Goal: Task Accomplishment & Management: Use online tool/utility

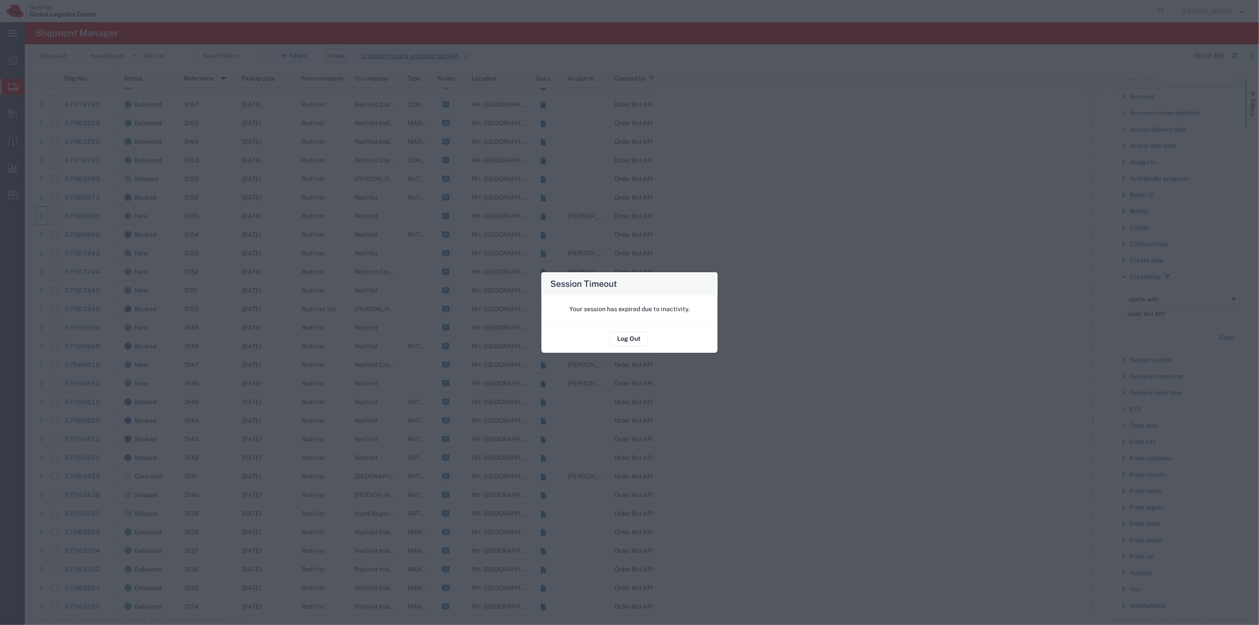
scroll to position [49, 0]
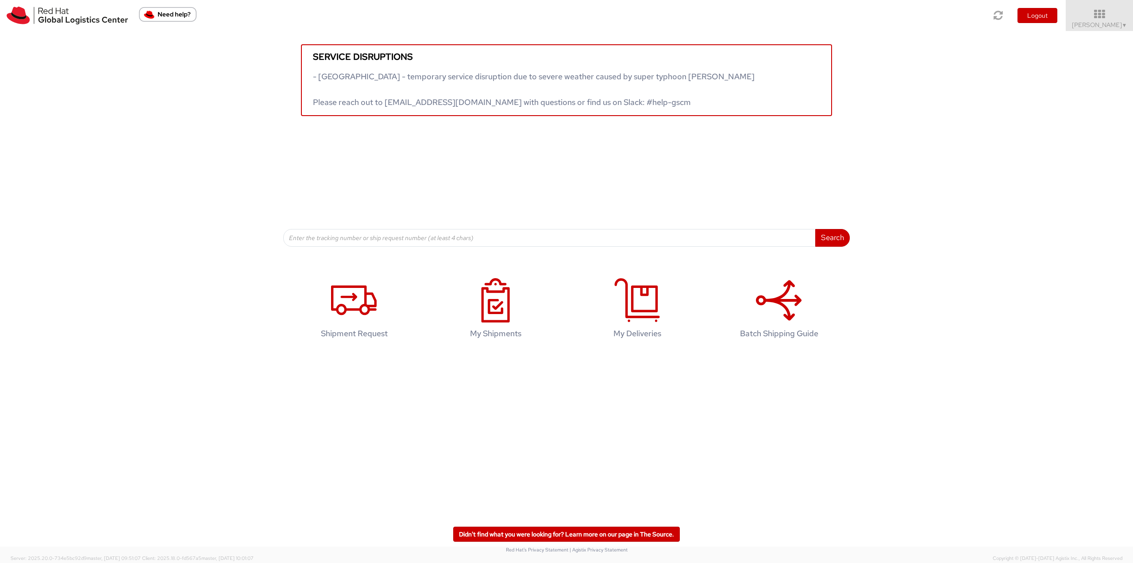
drag, startPoint x: 1106, startPoint y: 18, endPoint x: 1109, endPoint y: 46, distance: 28.0
click at [1106, 18] on icon at bounding box center [1099, 14] width 67 height 11
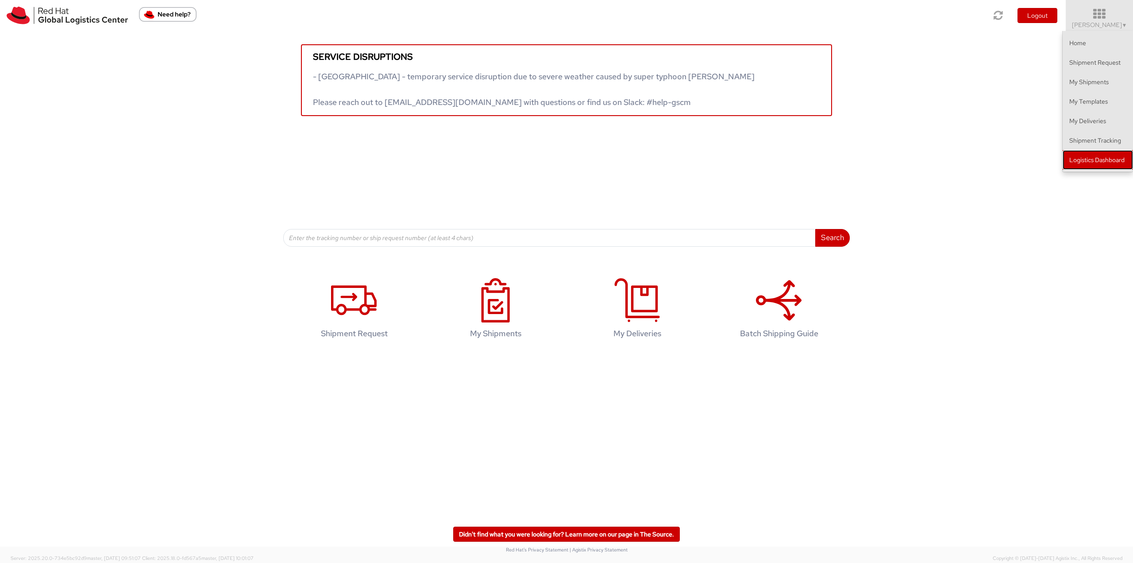
click at [1101, 164] on link "Logistics Dashboard" at bounding box center [1098, 159] width 70 height 19
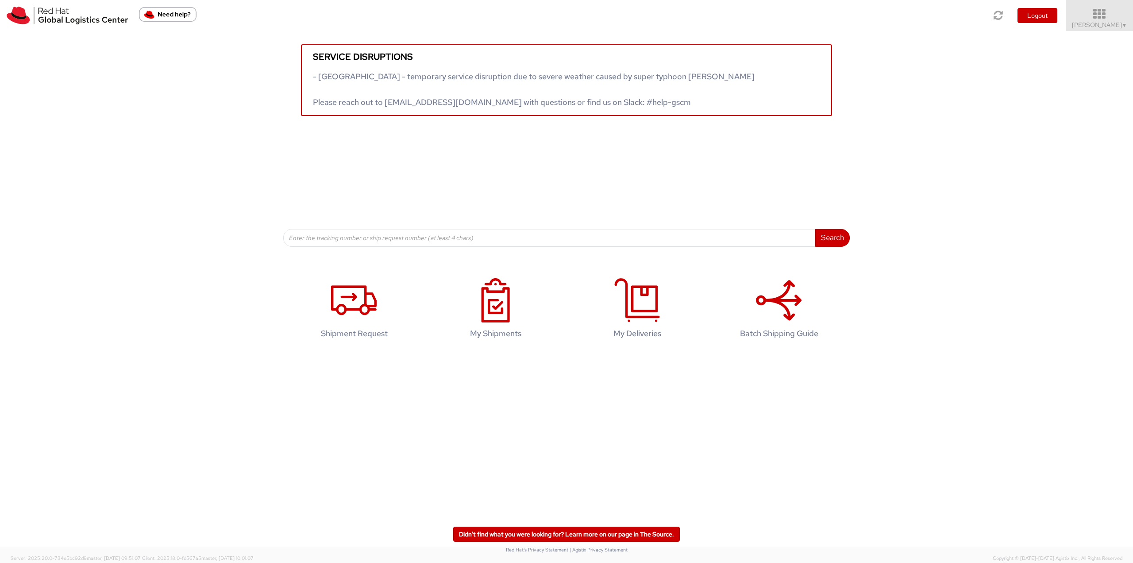
click at [1082, 21] on span "Jason Alexander ▼" at bounding box center [1099, 25] width 55 height 8
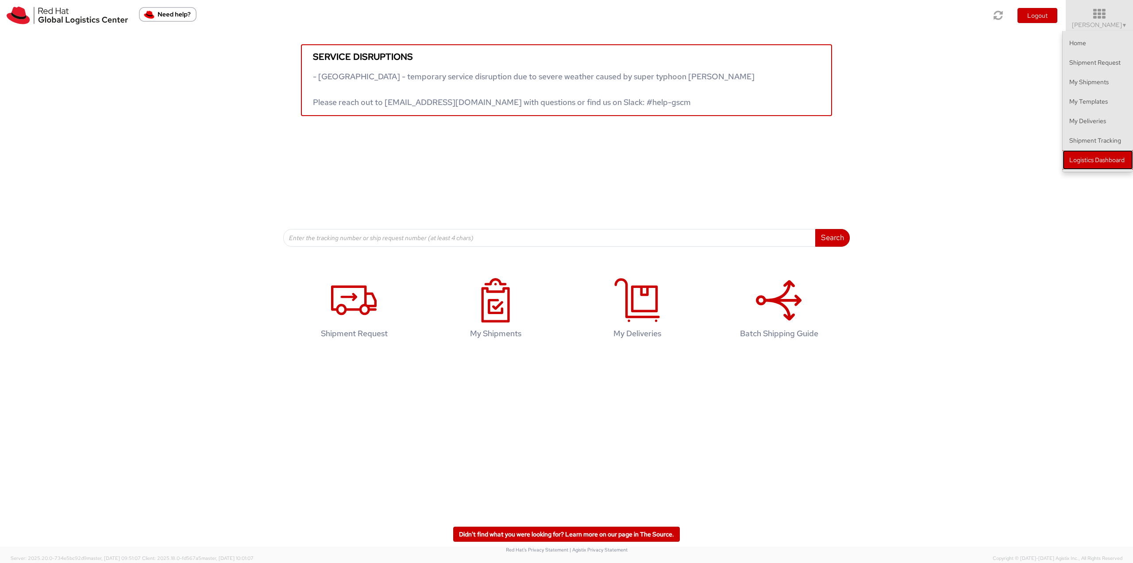
click at [1081, 153] on link "Logistics Dashboard" at bounding box center [1098, 159] width 70 height 19
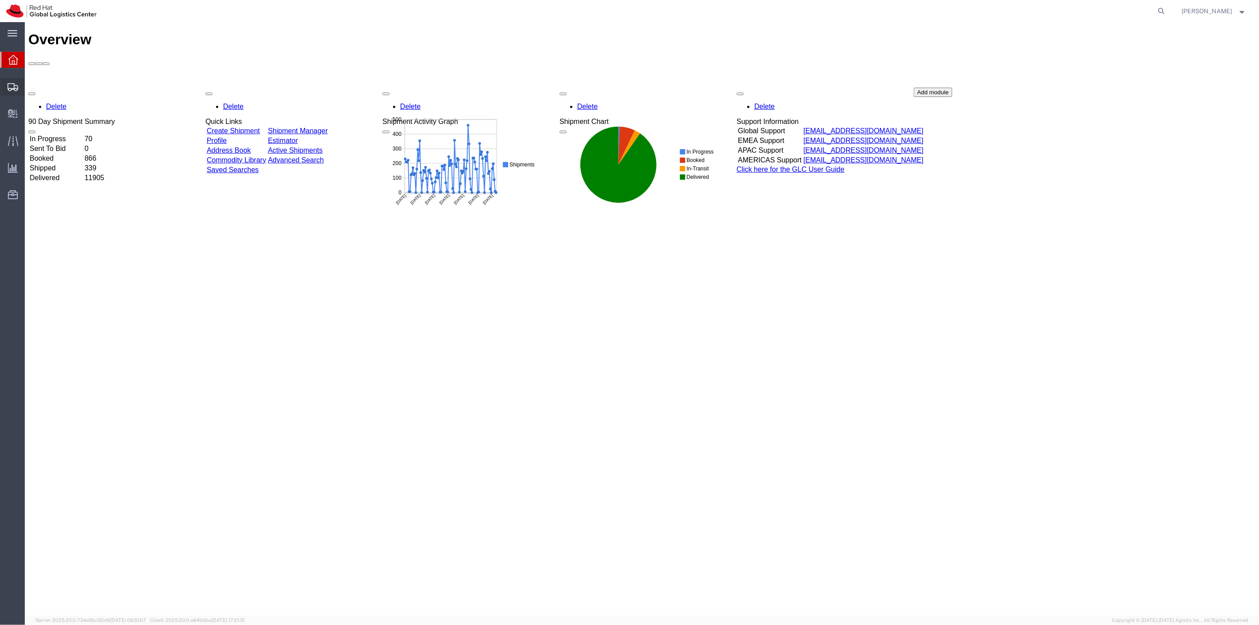
click at [0, 0] on span "Shipment Manager" at bounding box center [0, 0] width 0 height 0
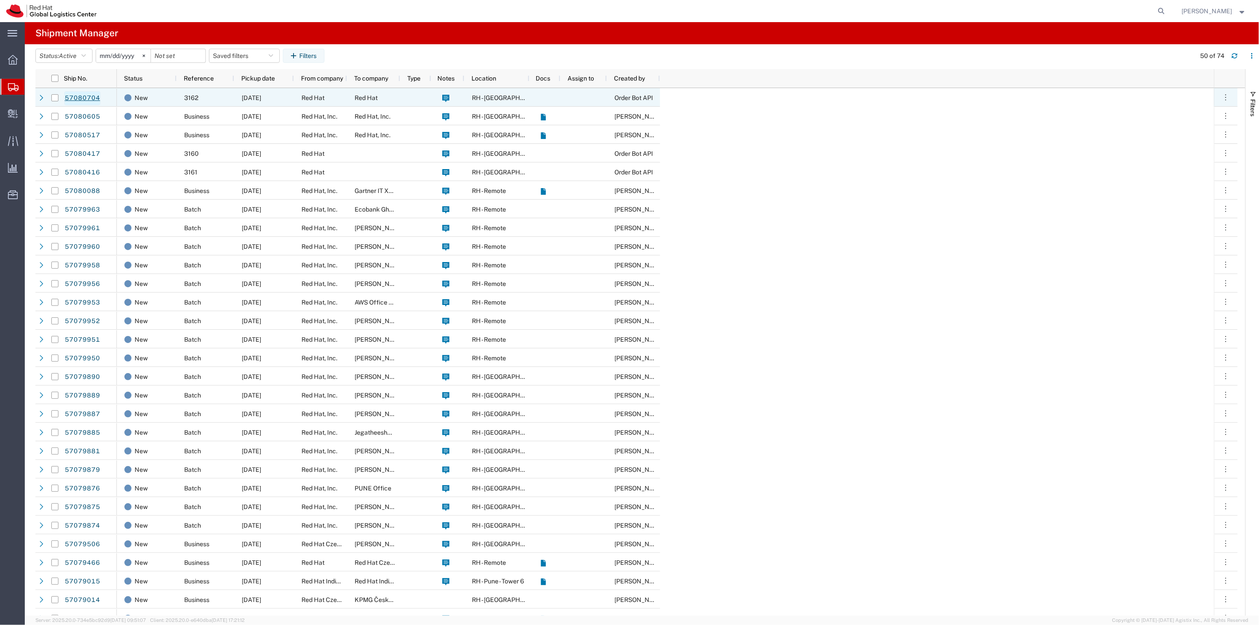
click at [79, 93] on link "57080704" at bounding box center [82, 98] width 36 height 14
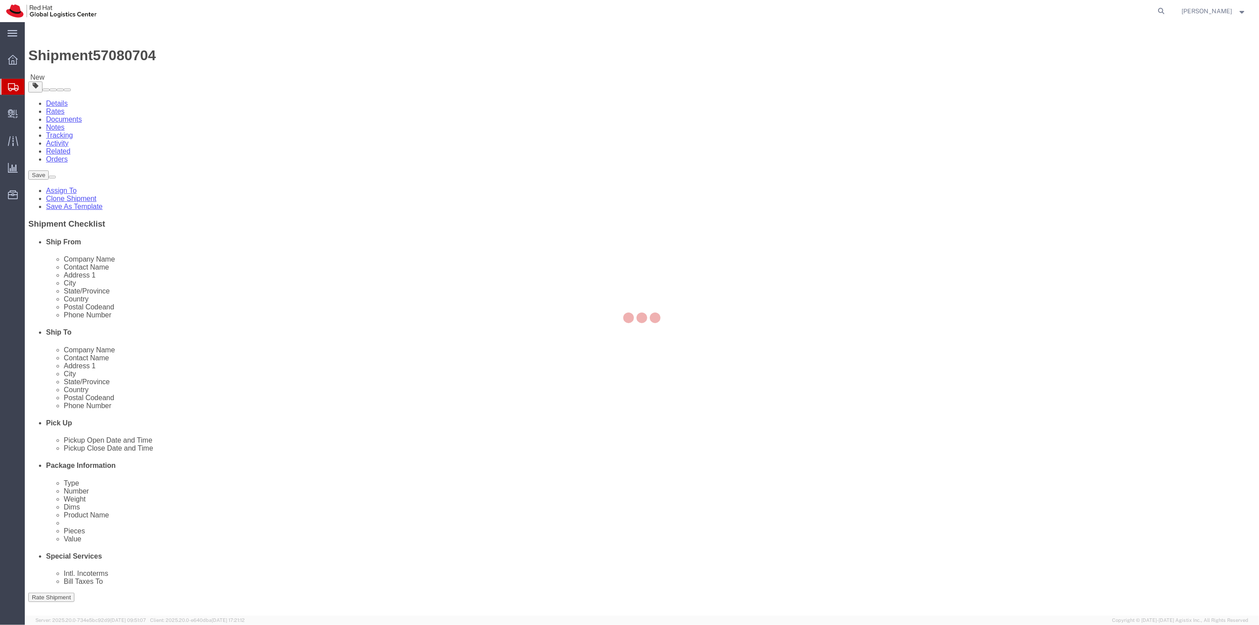
select select
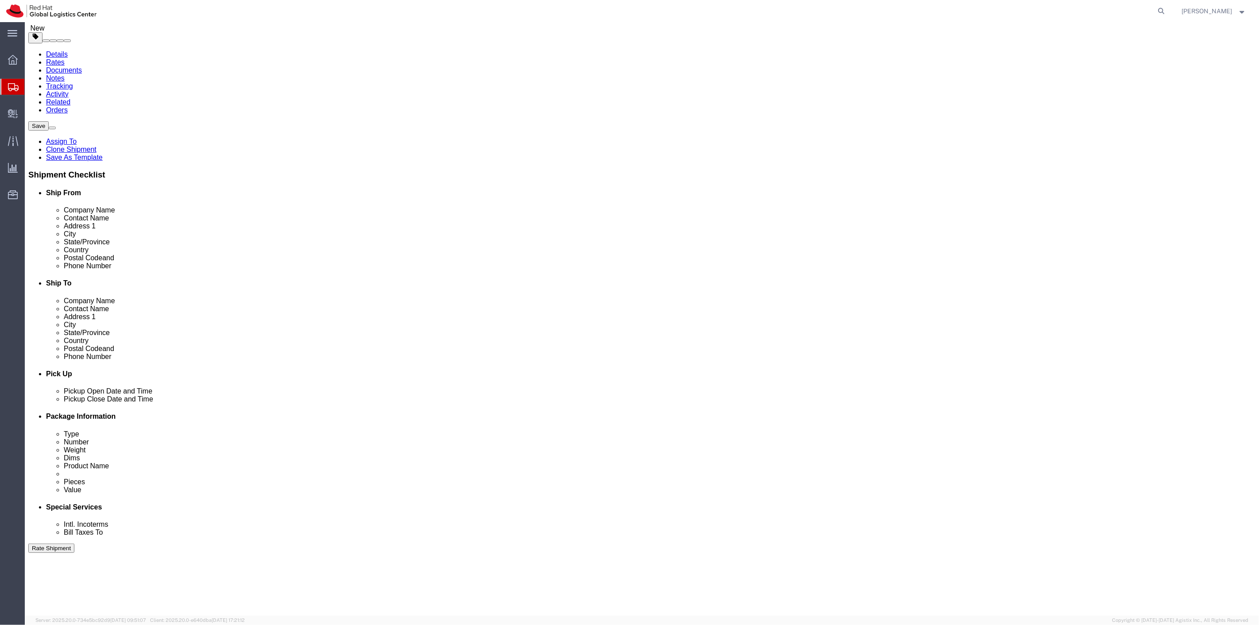
scroll to position [170, 0]
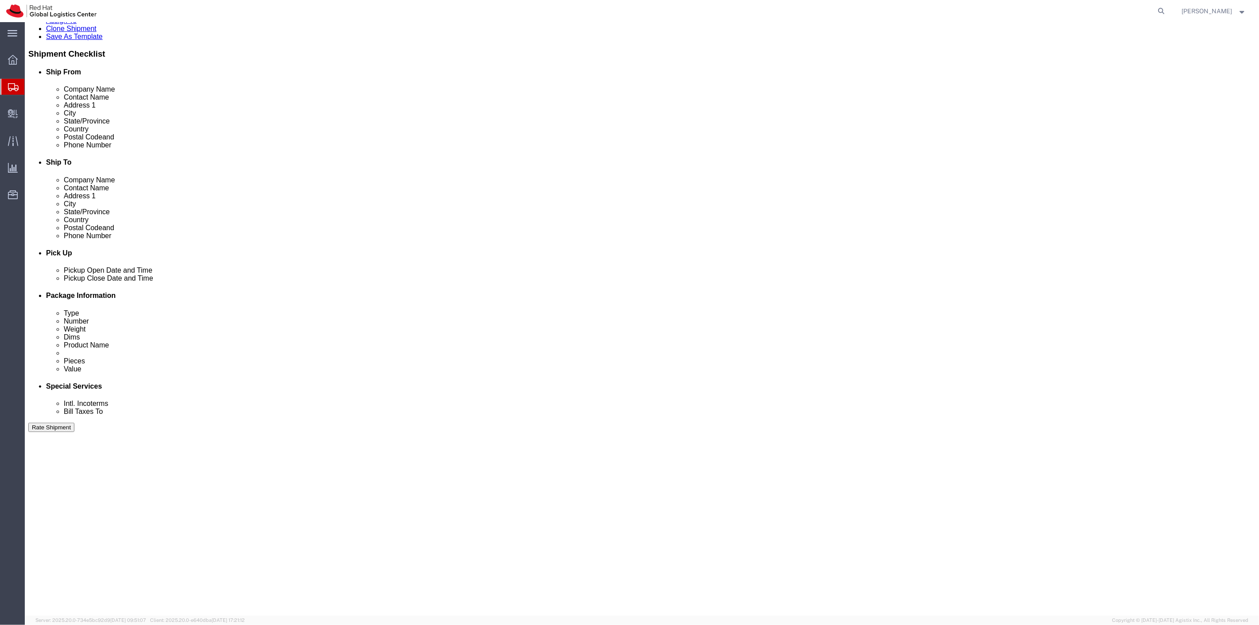
click button "Continue"
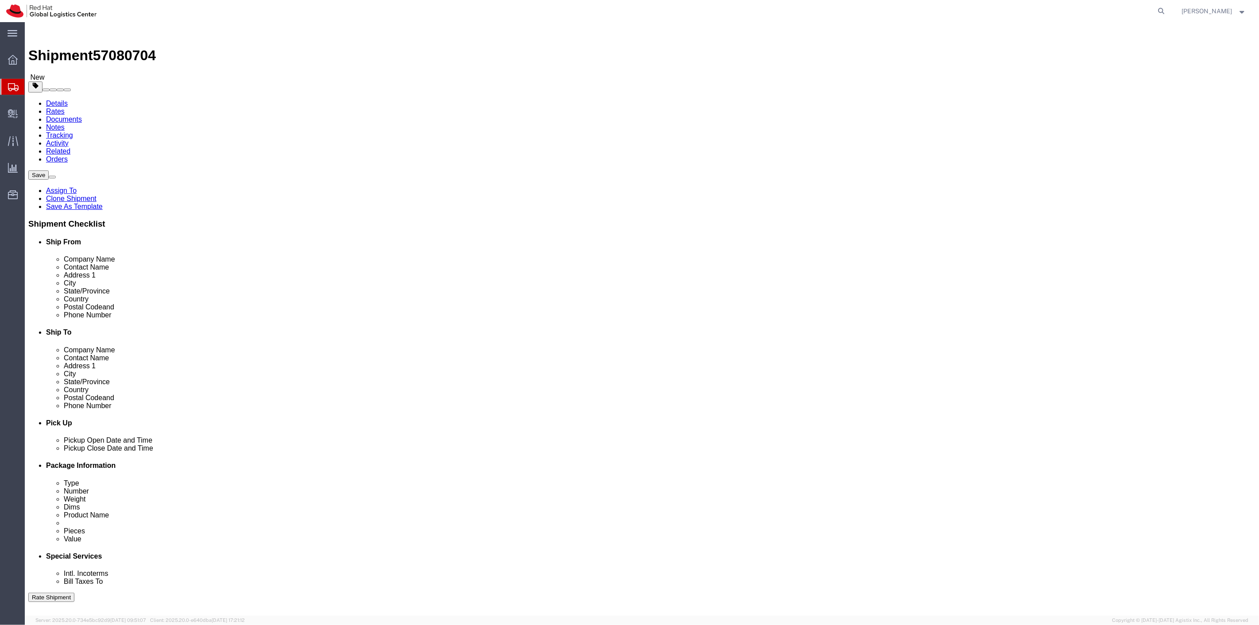
click input "text"
type input "14"
type input "12"
type input "4"
type input "6"
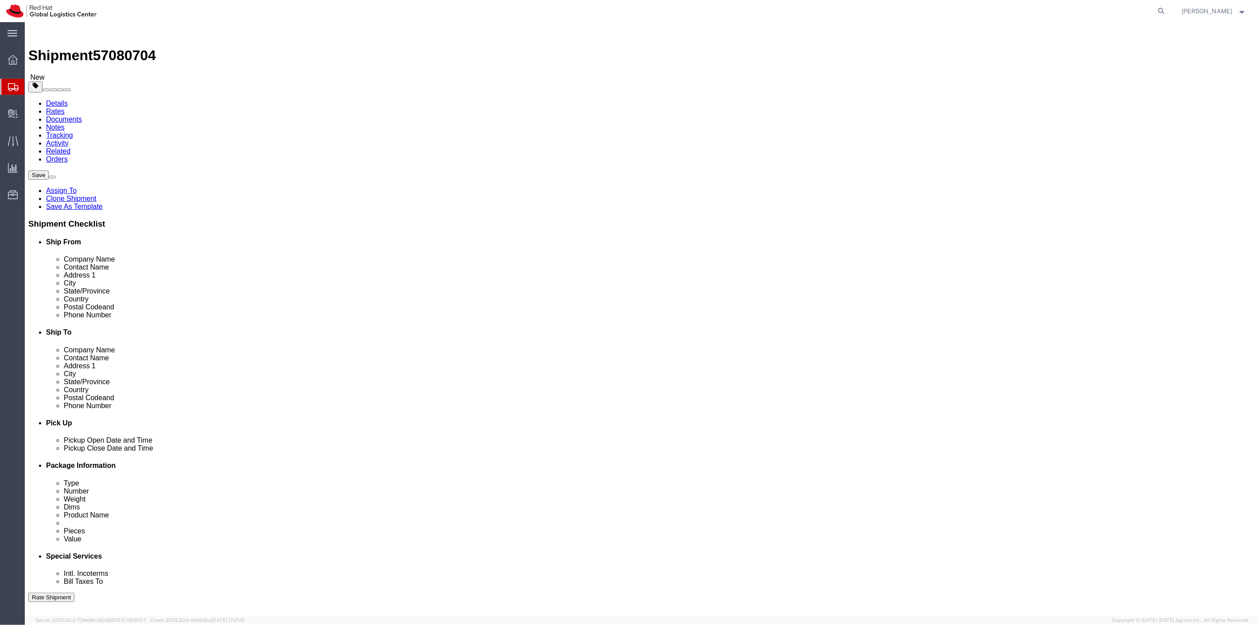
click div "Pieces: 55.00 Each Total value: 268.40 USD"
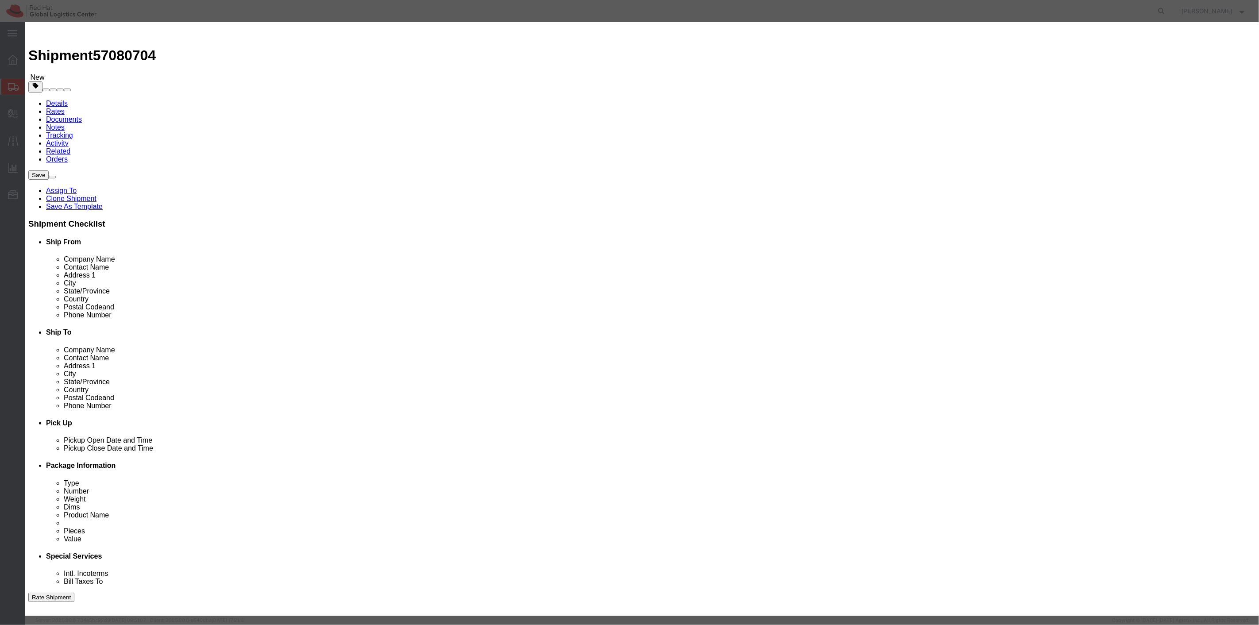
click button "Close"
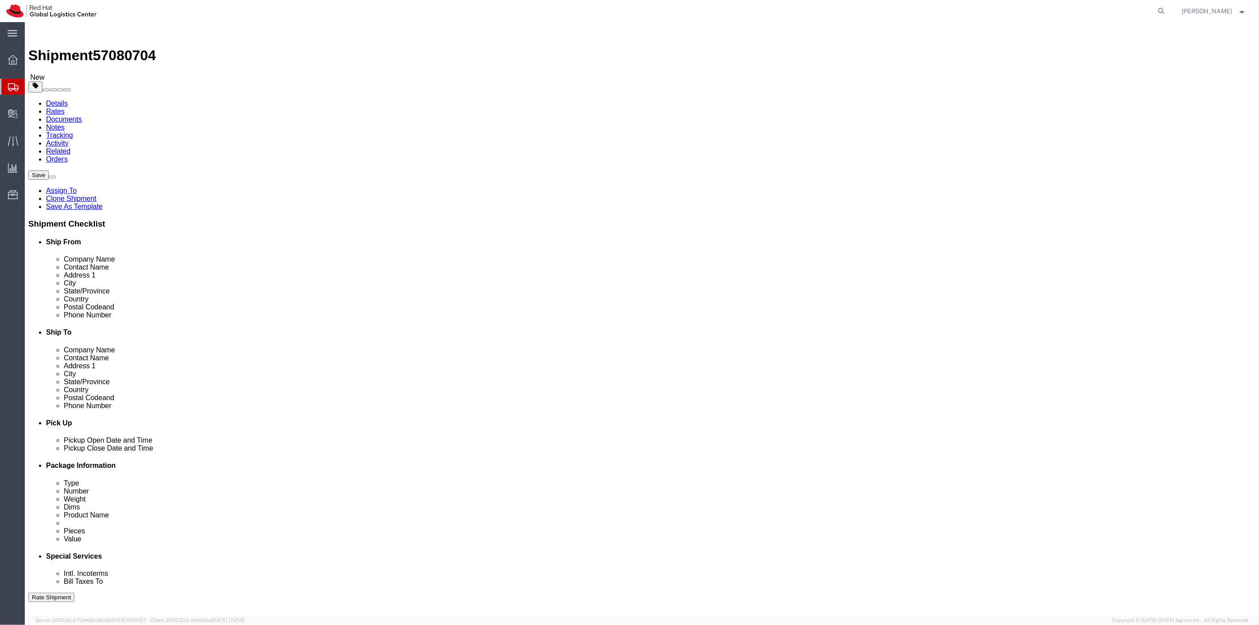
click button "Rate Shipment"
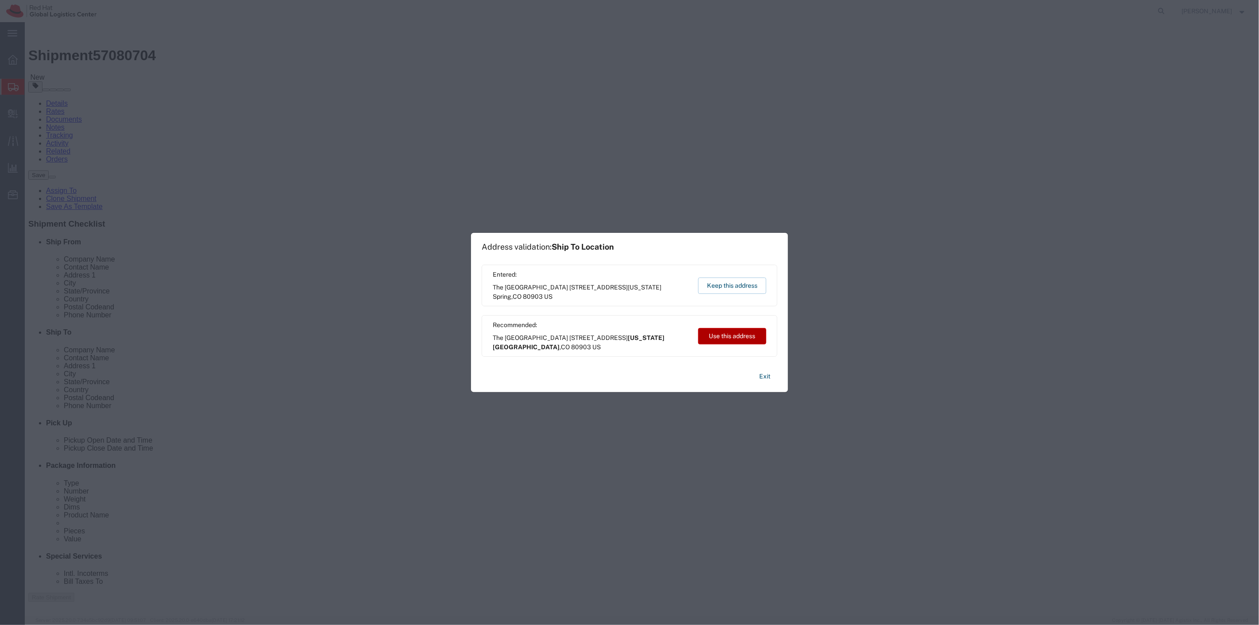
click at [714, 337] on button "Use this address" at bounding box center [732, 336] width 68 height 16
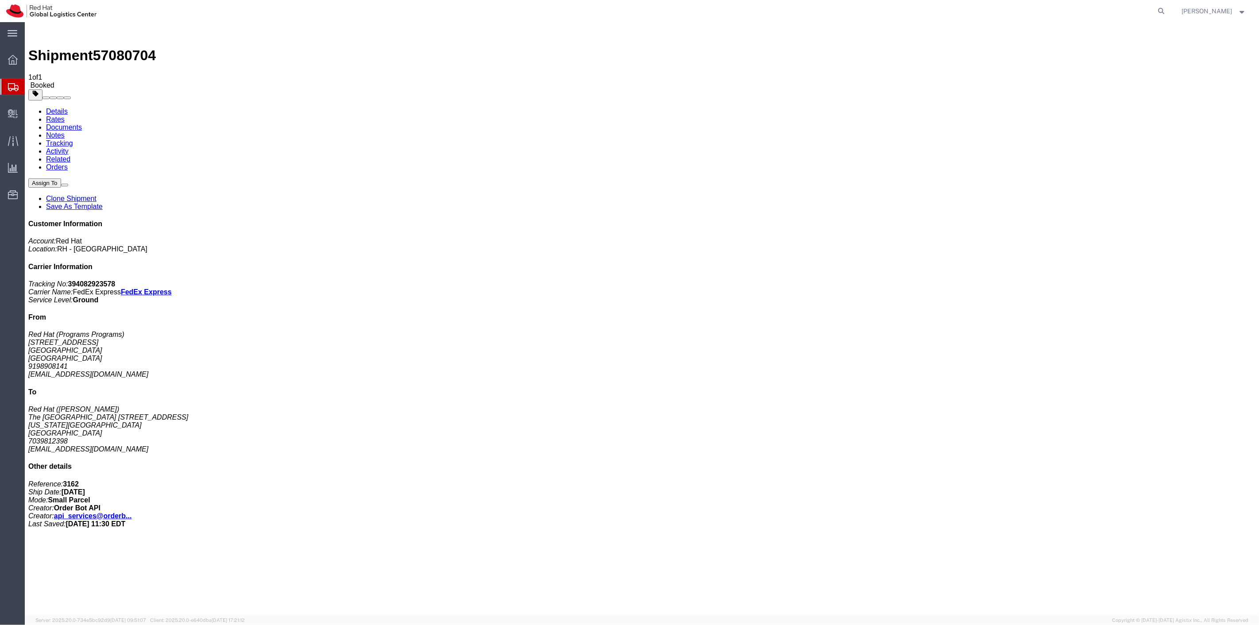
drag, startPoint x: 100, startPoint y: 122, endPoint x: 28, endPoint y: 141, distance: 73.8
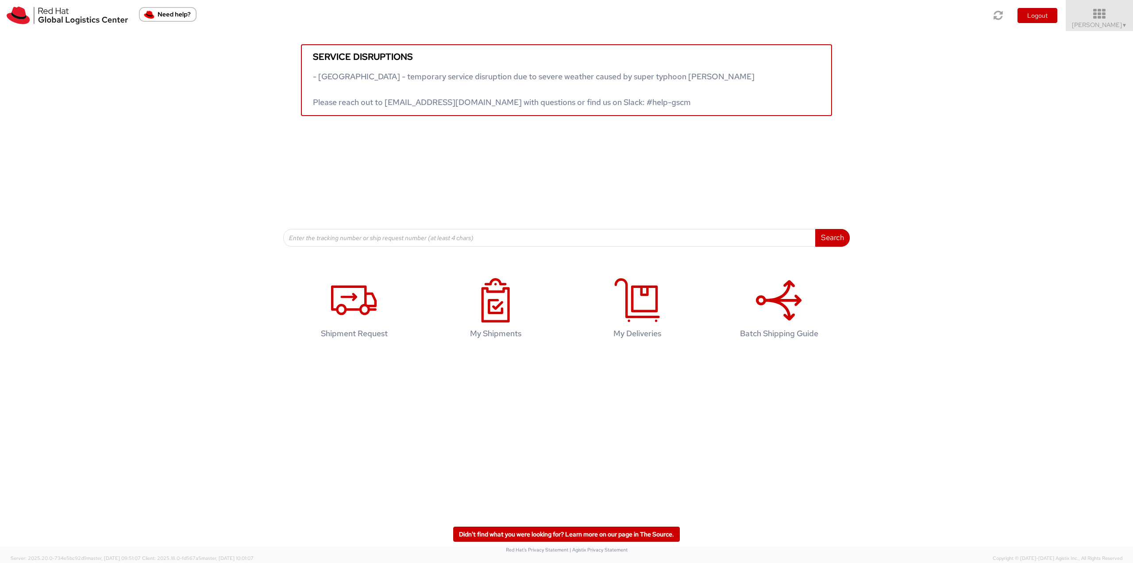
click at [1117, 27] on span "Jason Alexander ▼" at bounding box center [1099, 25] width 55 height 8
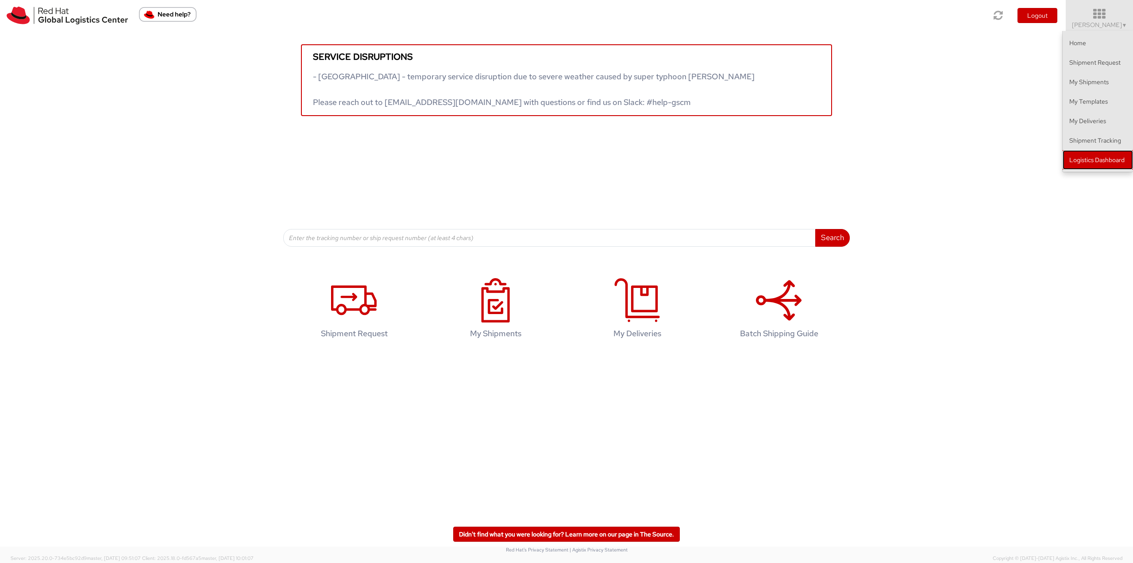
click at [1102, 156] on link "Logistics Dashboard" at bounding box center [1098, 159] width 70 height 19
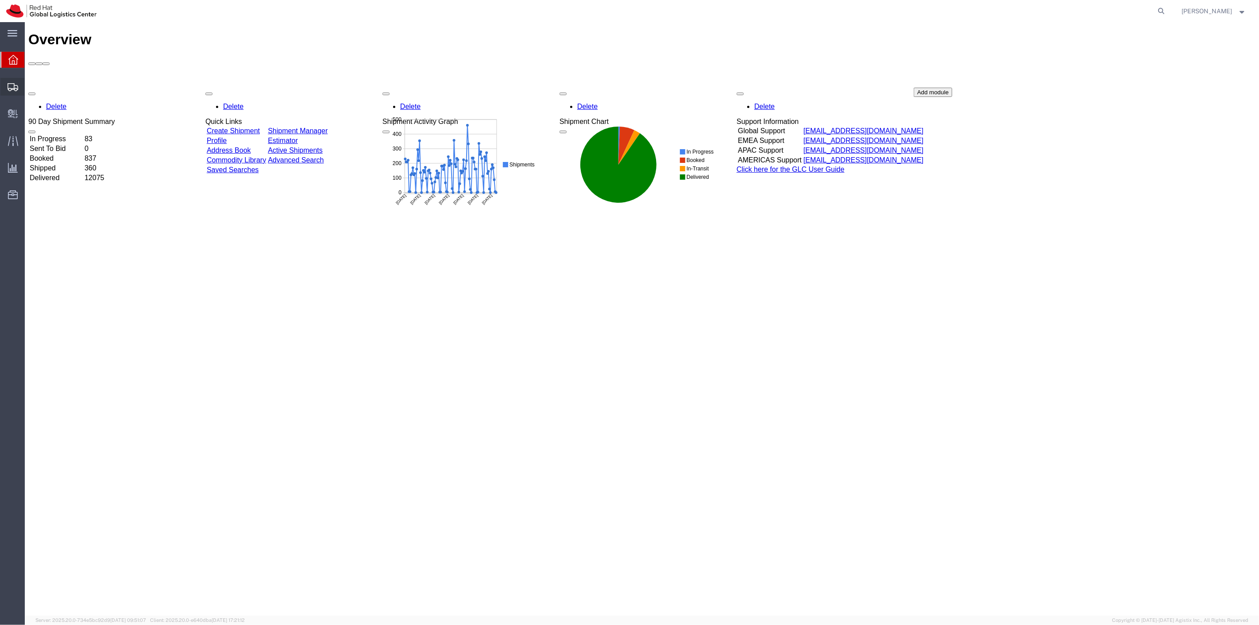
click at [0, 0] on span "Shipment Manager" at bounding box center [0, 0] width 0 height 0
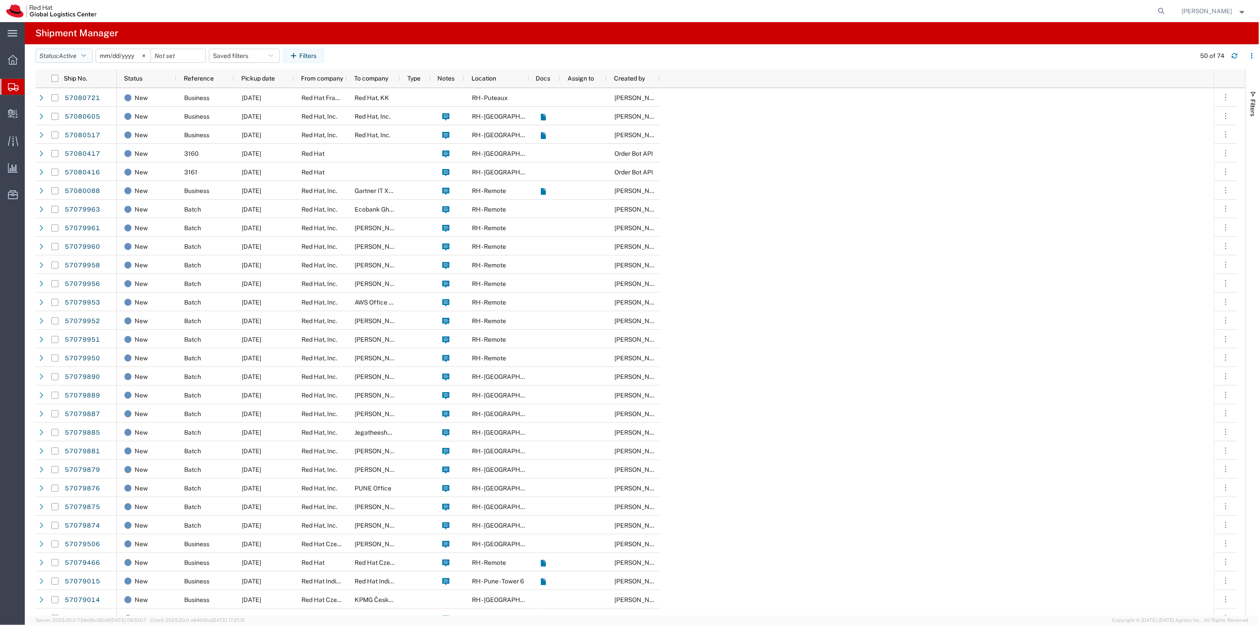
click at [85, 58] on icon "button" at bounding box center [83, 56] width 4 height 6
click at [77, 98] on span "All" at bounding box center [87, 103] width 103 height 14
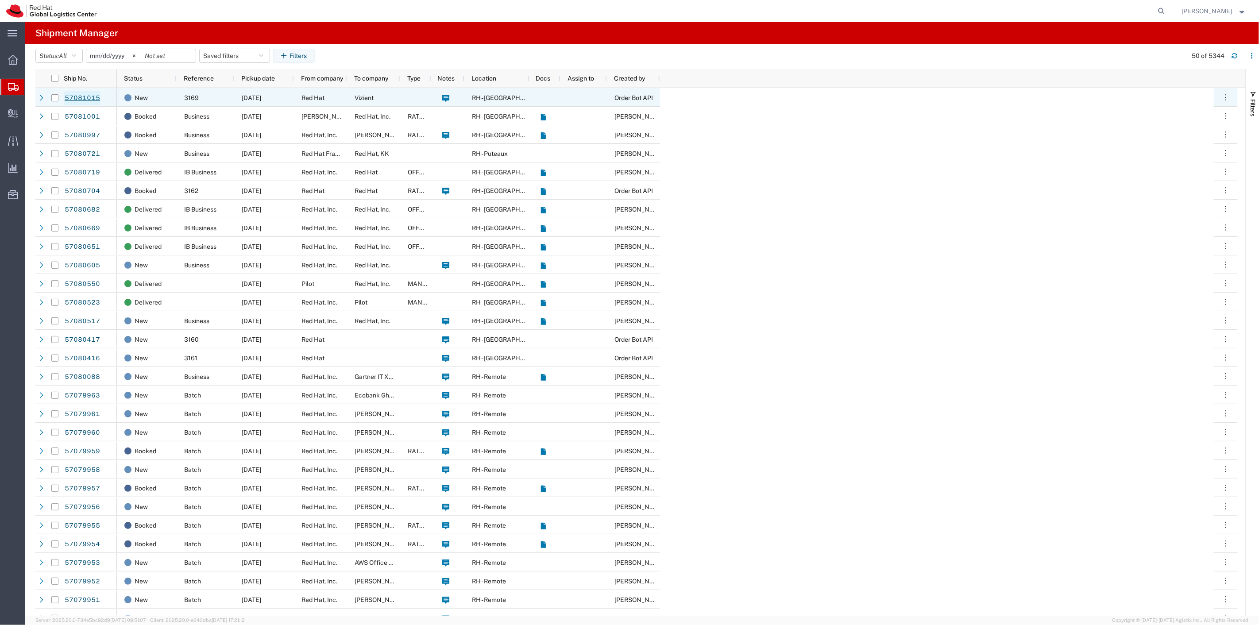
click at [76, 97] on link "57081015" at bounding box center [82, 98] width 36 height 14
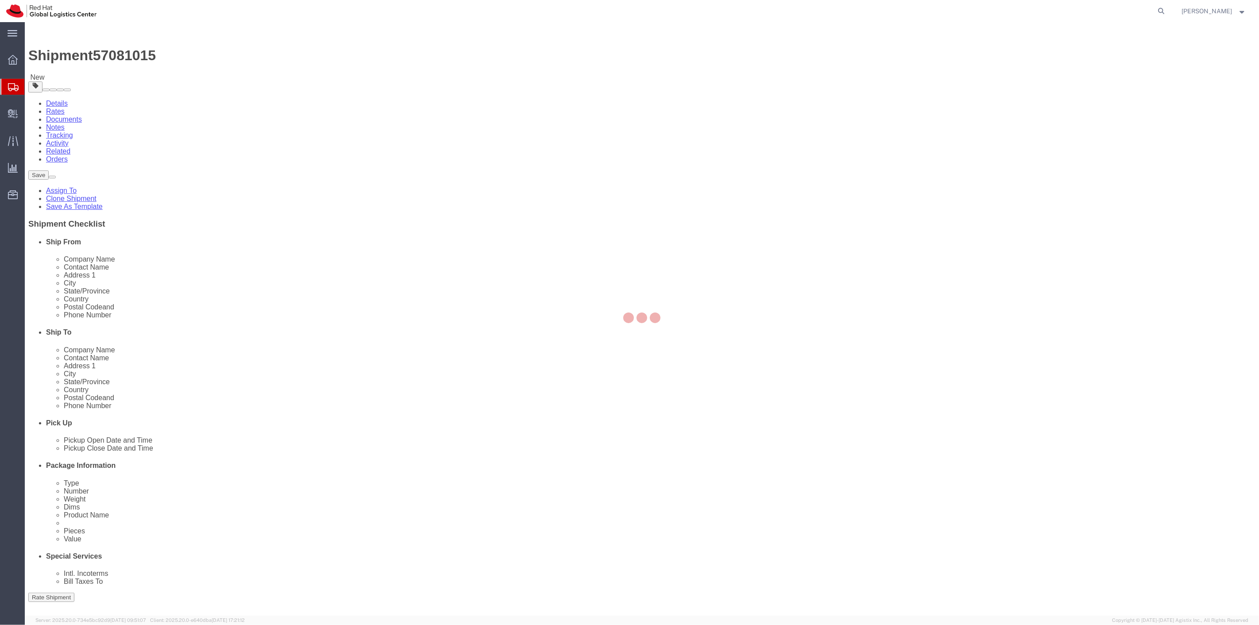
select select
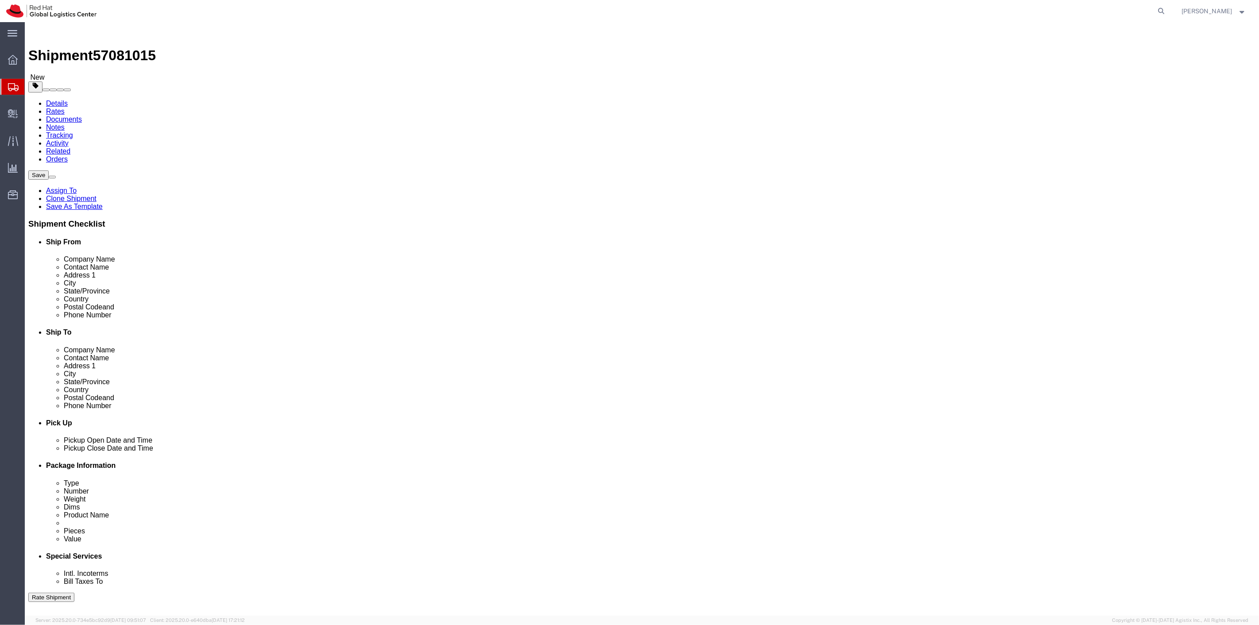
drag, startPoint x: 446, startPoint y: 437, endPoint x: 371, endPoint y: 387, distance: 90.4
click div "Pickup Date and Time"
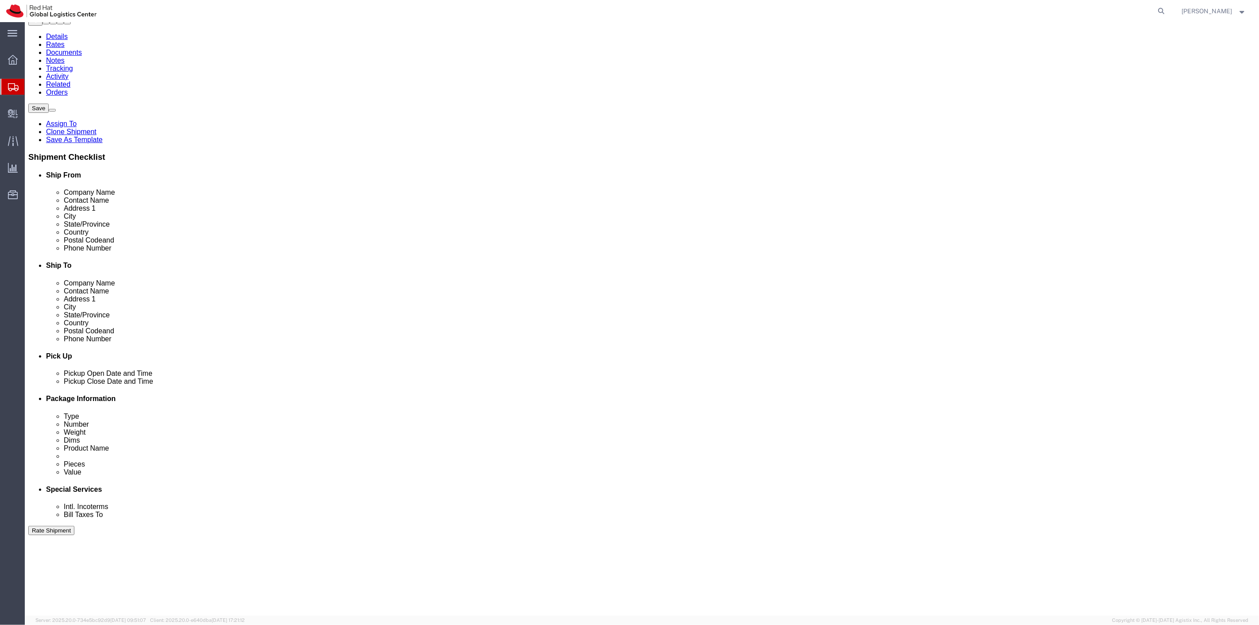
scroll to position [170, 0]
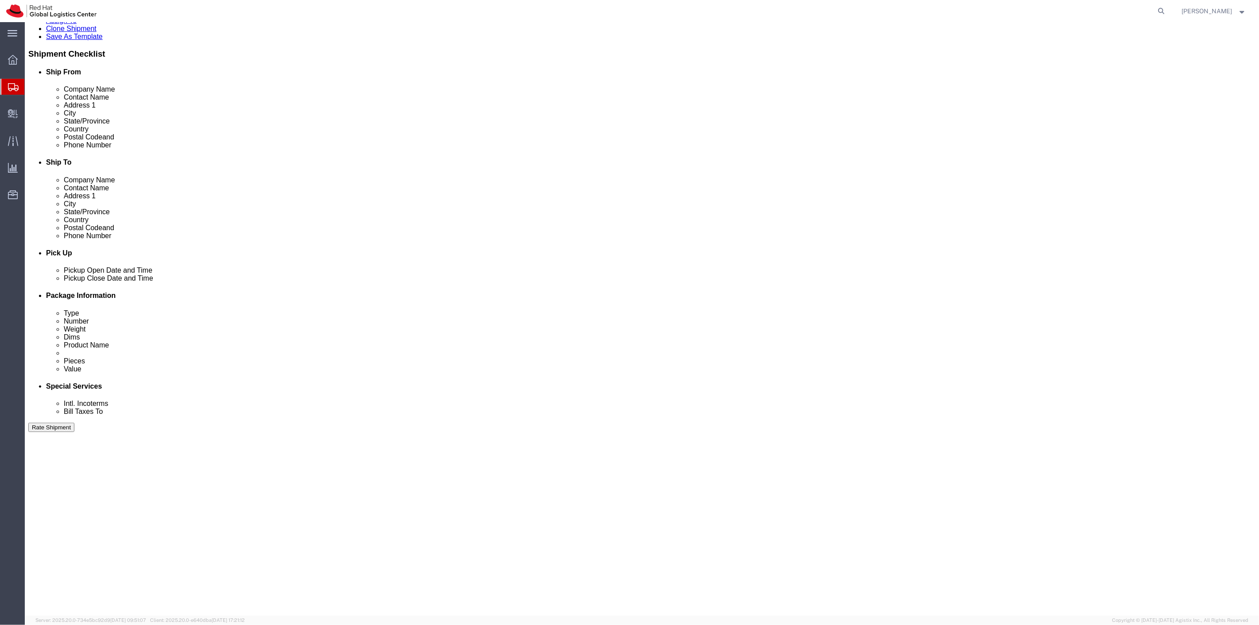
click div "[DATE] 12:00 PM"
click button "Apply"
click button "Continue"
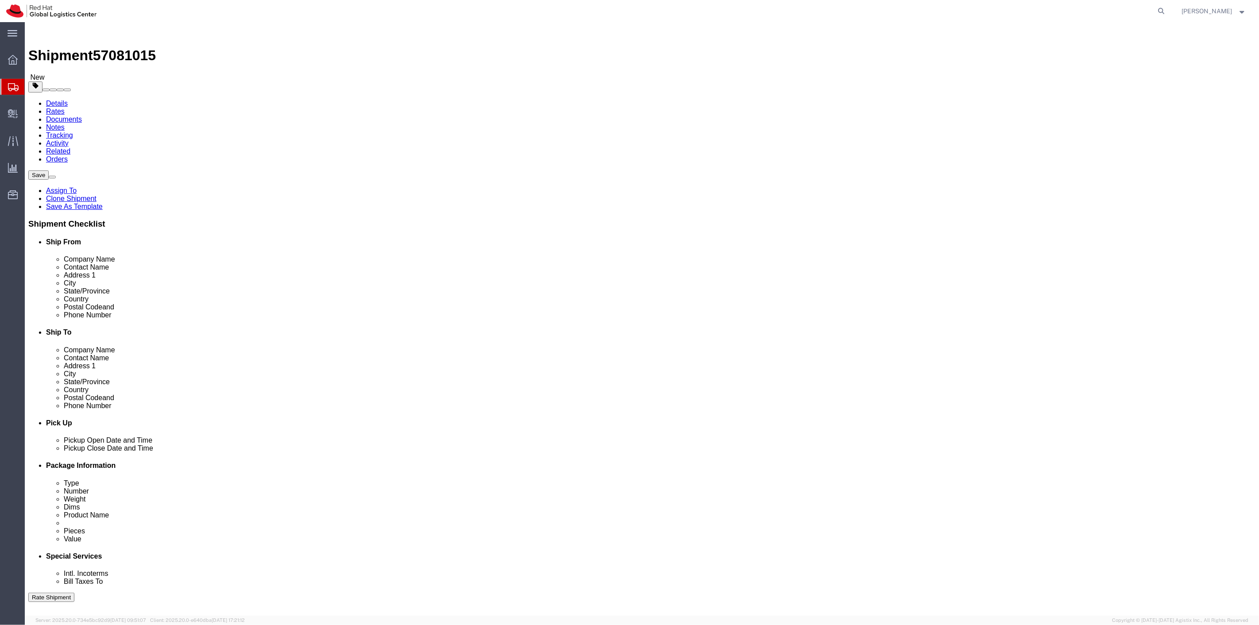
click span "button"
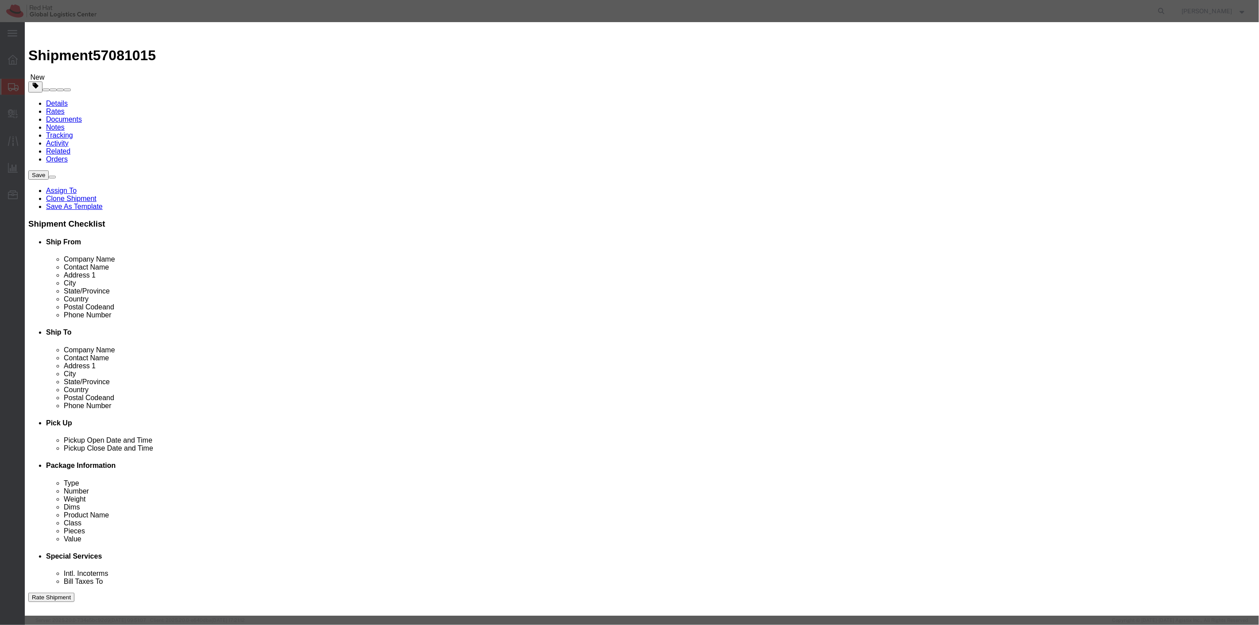
click button "Yes"
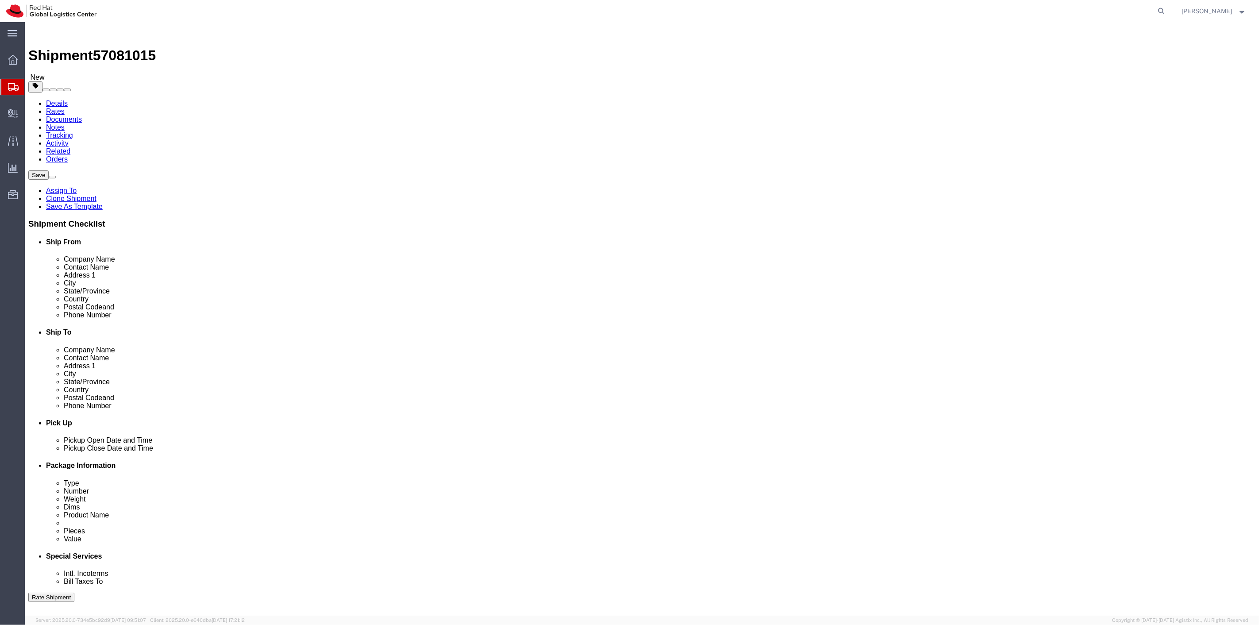
drag, startPoint x: 211, startPoint y: 206, endPoint x: 162, endPoint y: 201, distance: 49.3
click div "Weight 101.00 Select kgs lbs Ship. t°"
type input "25"
click input "text"
type input "16"
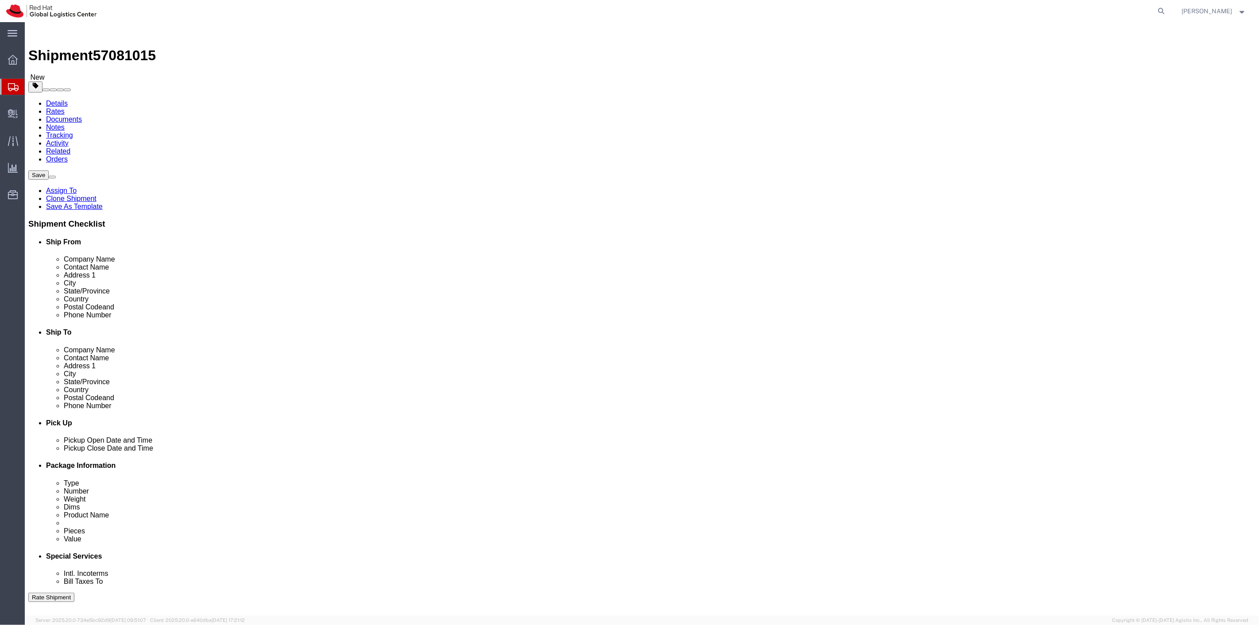
type input "14"
type input "10"
click div "25 Select kgs lbs"
click p "Alyssa G - RH Ai Notebooks"
click div "Pieces: 100.00 Each Total value: 1000.00 USD"
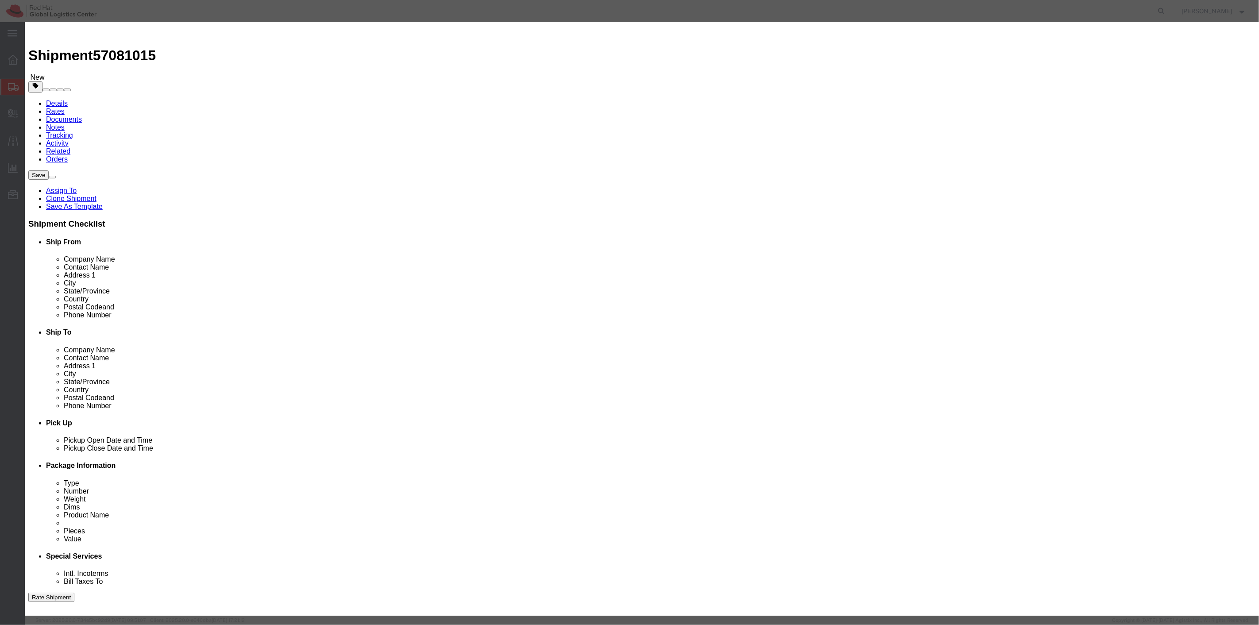
drag, startPoint x: 501, startPoint y: 89, endPoint x: 445, endPoint y: 81, distance: 56.9
click div "Pieces 100.00 Select Bag Barrels 100Board Feet Bottle Box Blister Pack Carats C…"
type input "50"
type input "500"
click label "SKU"
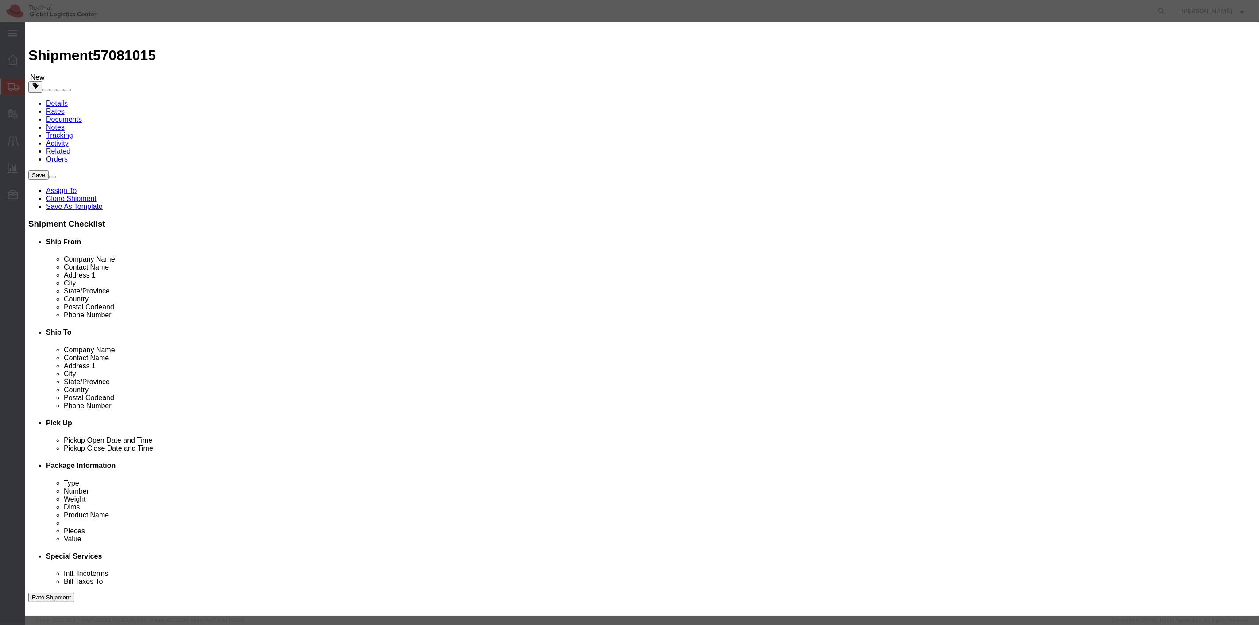
click button "Save & Close"
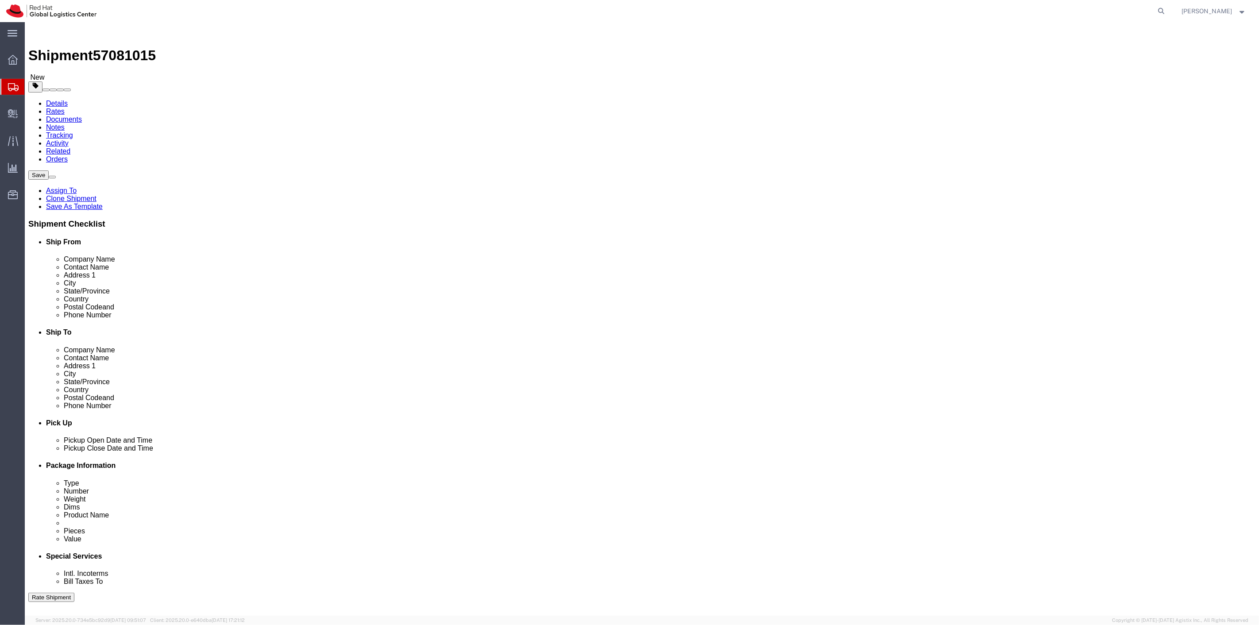
click span "button"
click button "Continue"
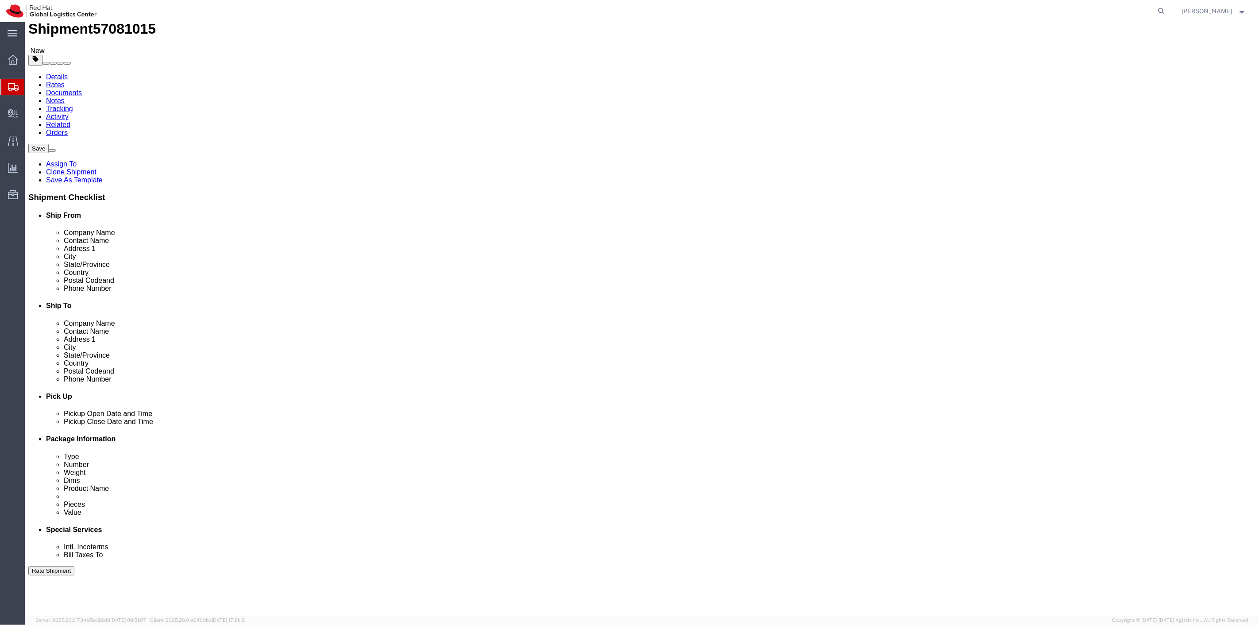
scroll to position [197, 0]
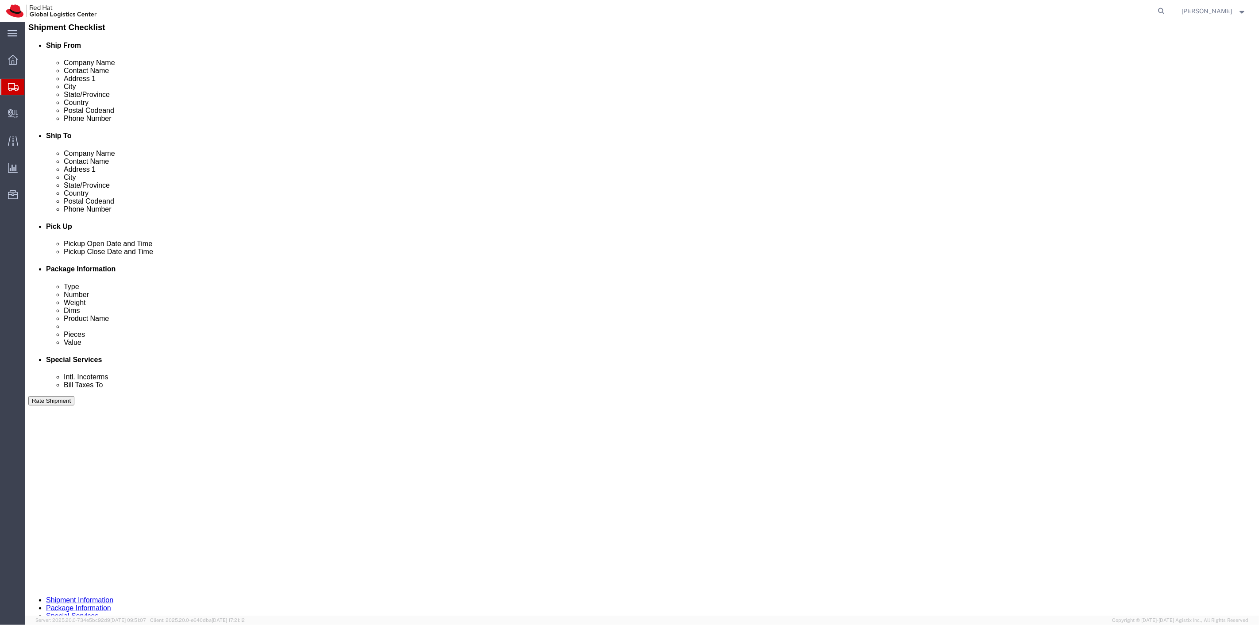
click input "Return Label Required"
checkbox input "true"
select select "12"
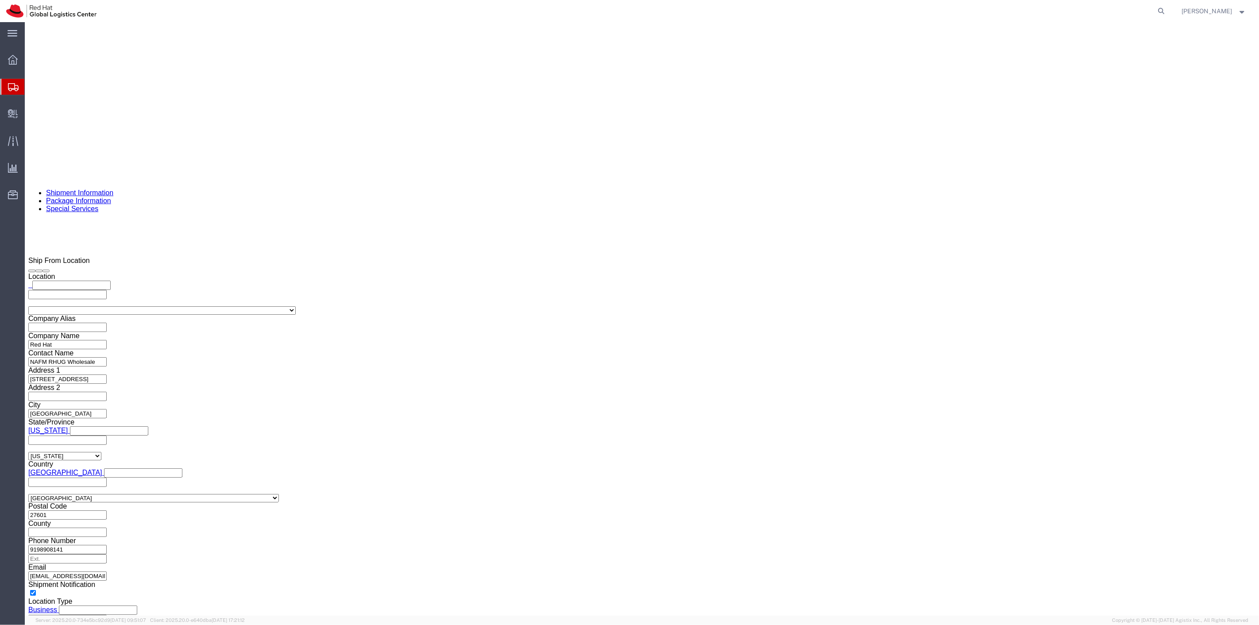
scroll to position [675, 0]
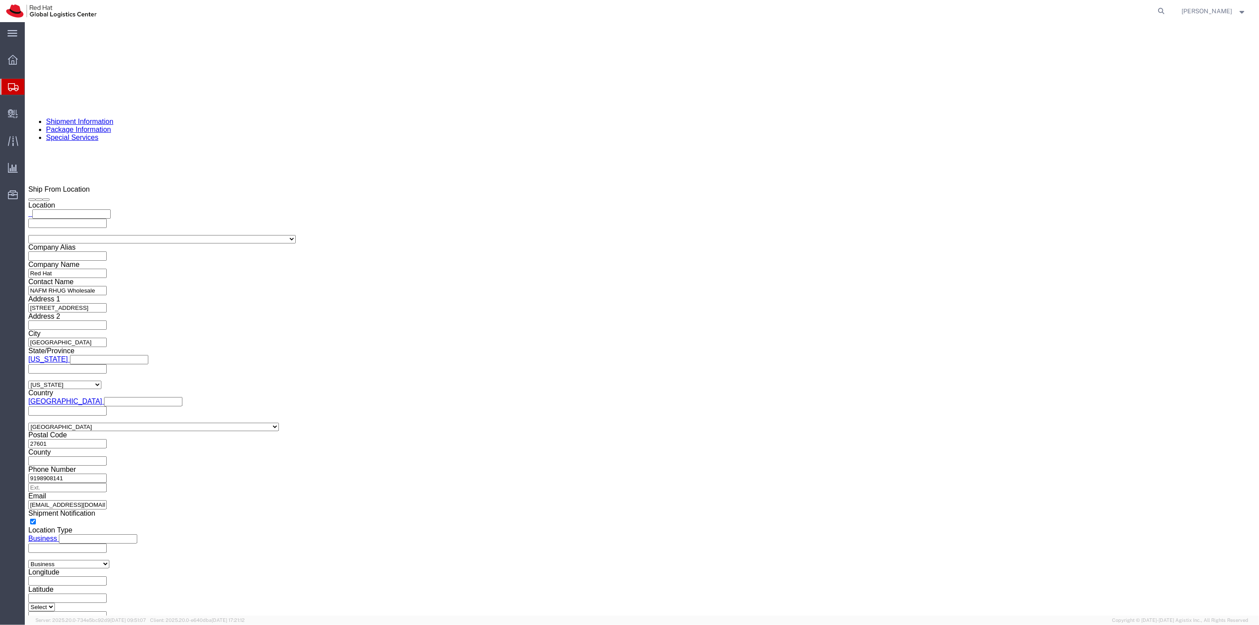
click button "Rate Shipment"
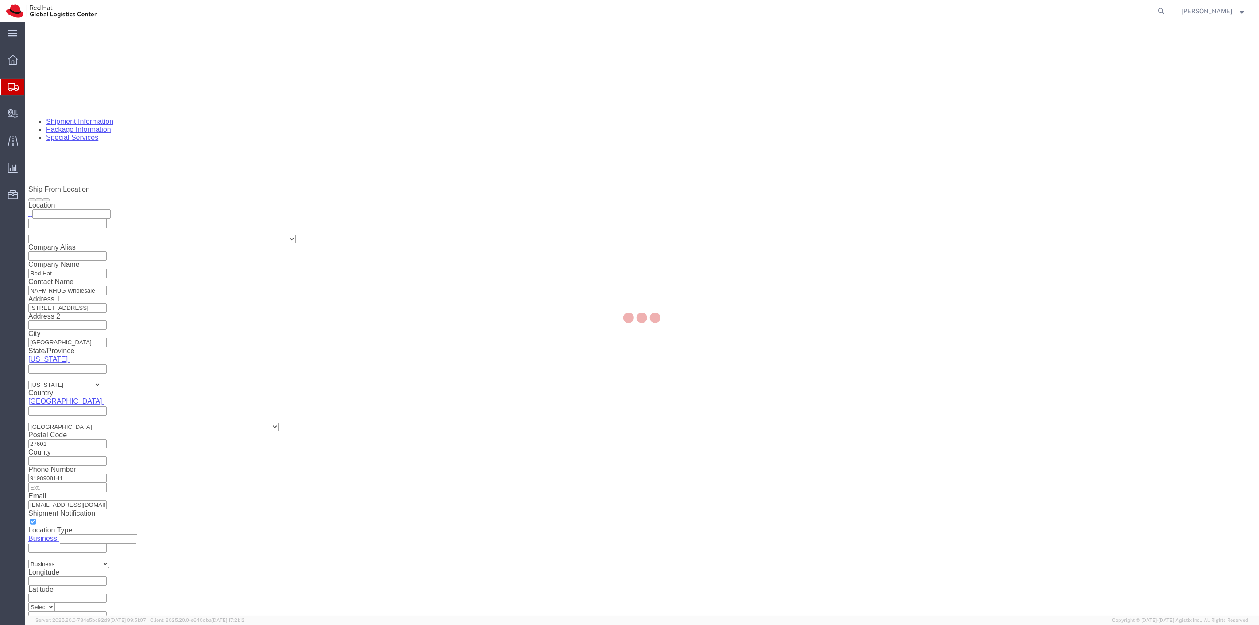
select select
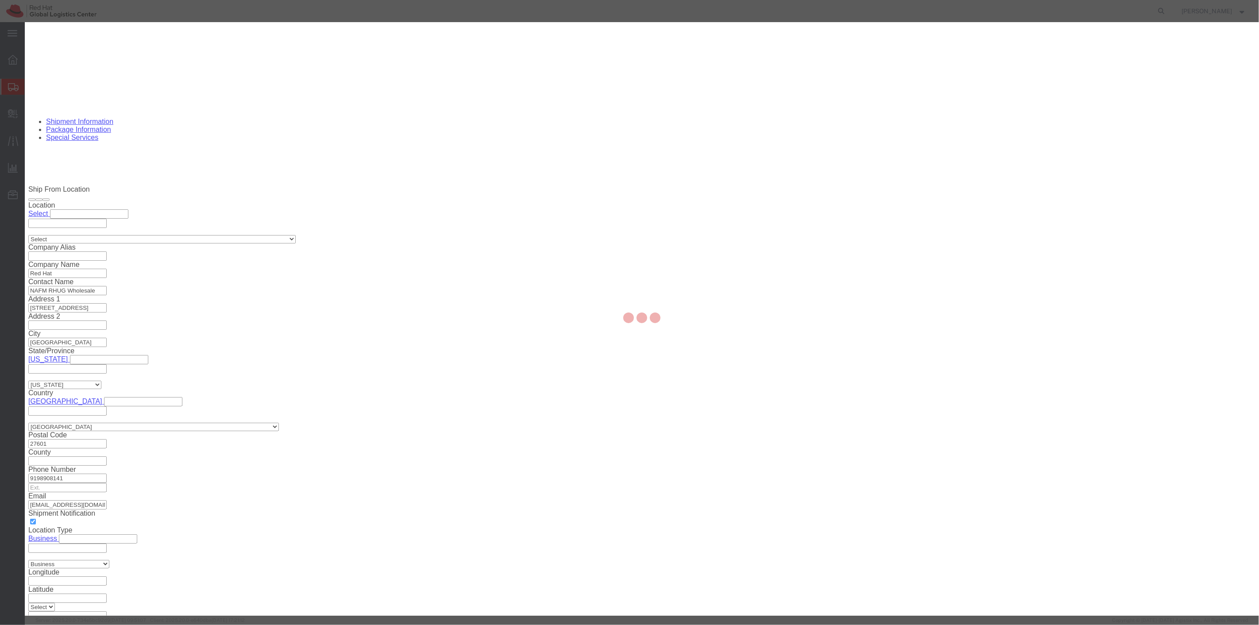
select select "COSTCENTER"
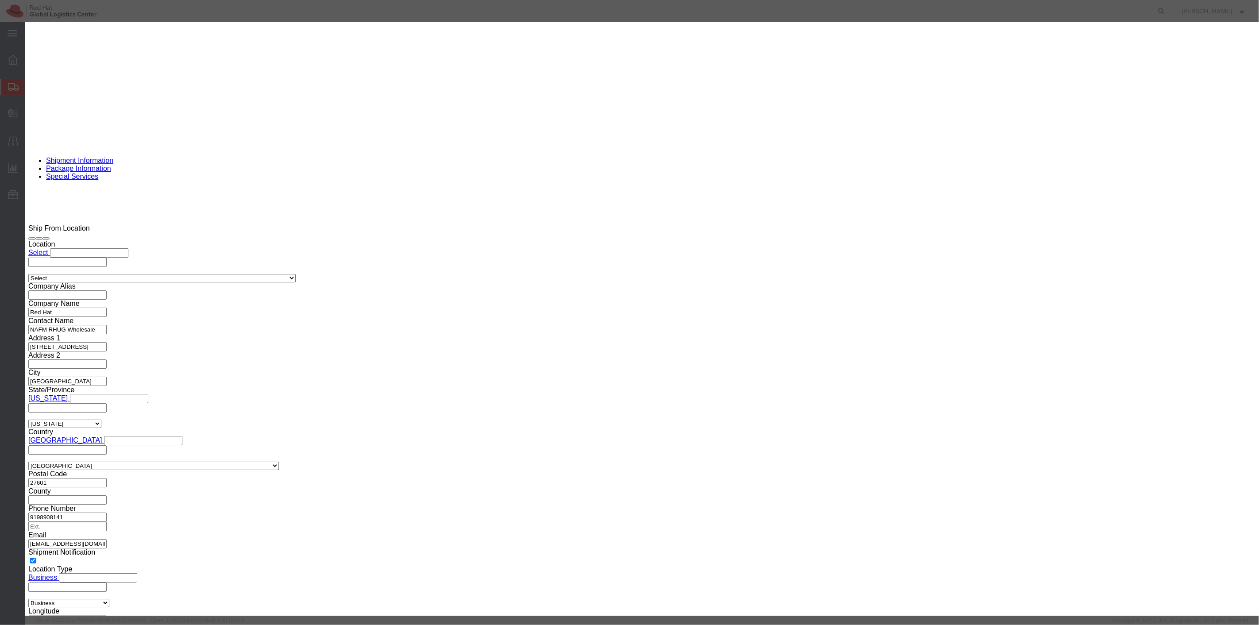
click div "Close"
click button "Close"
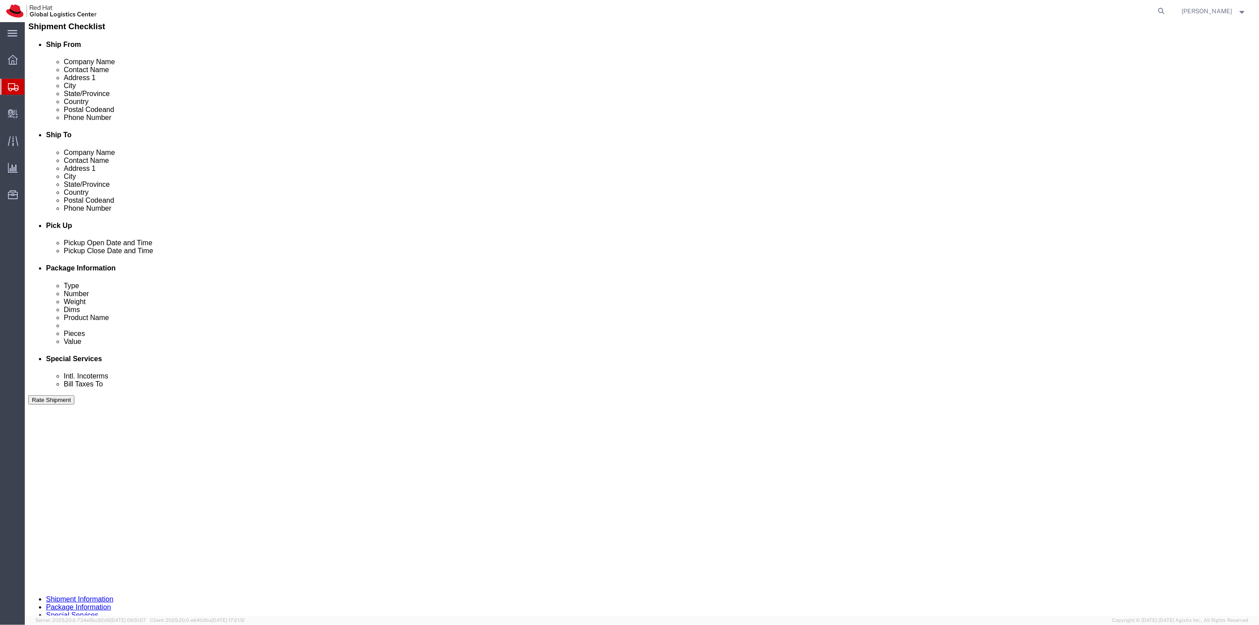
scroll to position [193, 0]
click icon
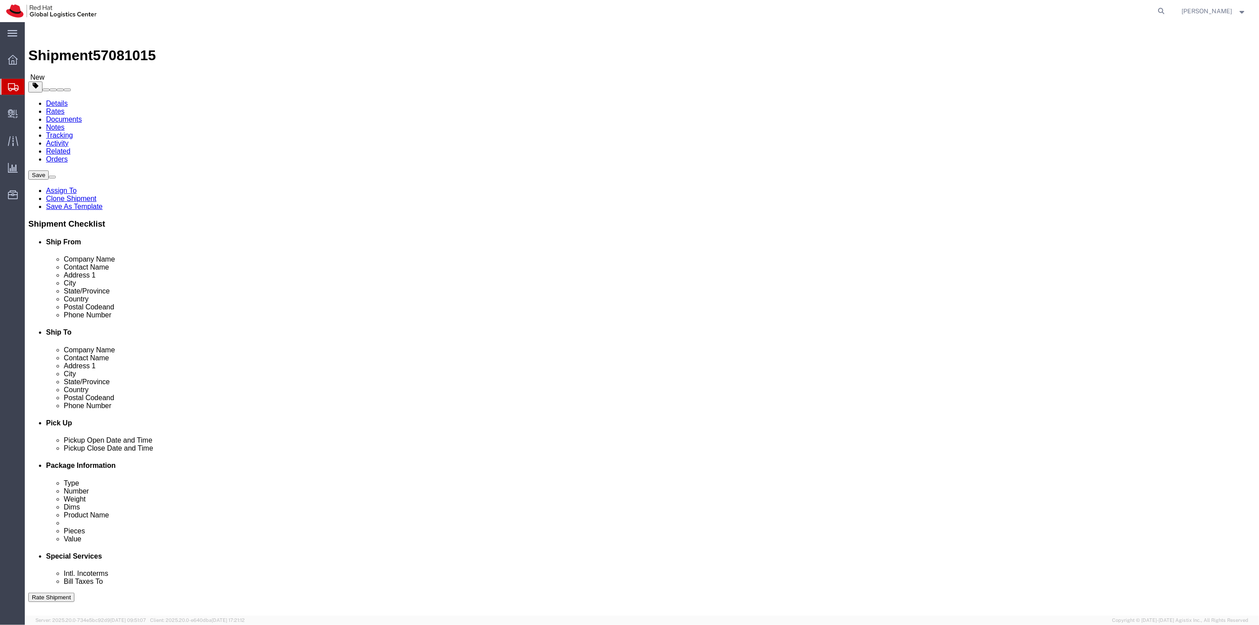
click link "Clone Shipment"
click span
type input "Vizient"
type input "Zefja [PERSON_NAME]"
type input "[STREET_ADDRESS]"
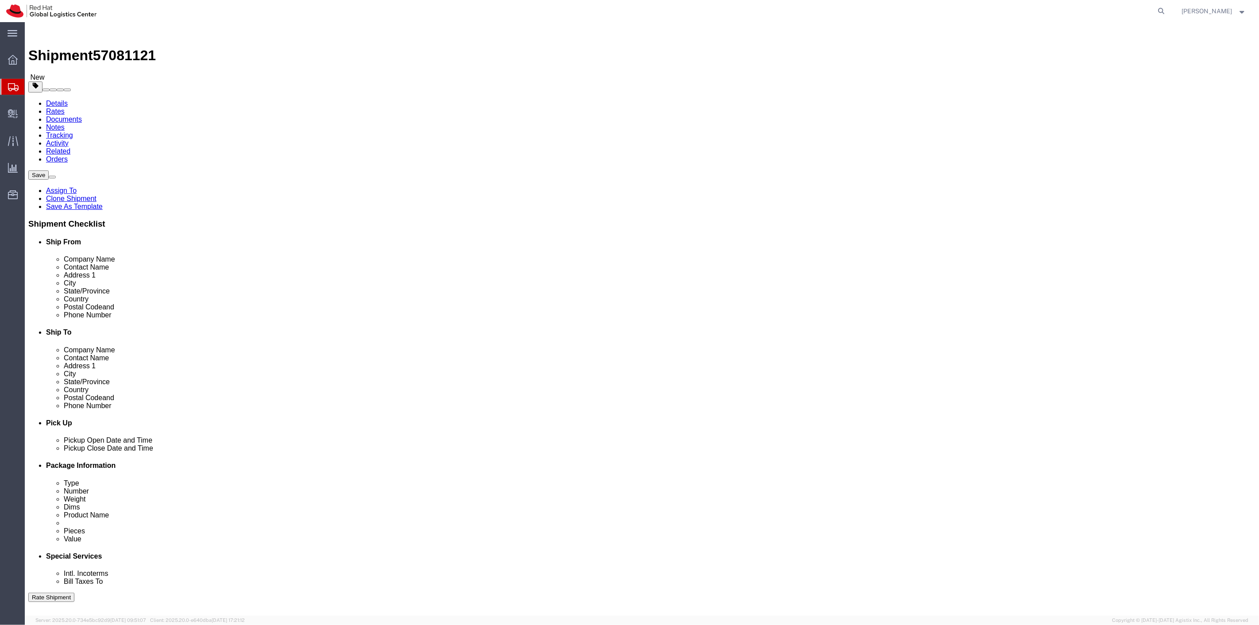
type input "Cape Girardeau"
select select "MO"
type input "63703"
type input "2022587331"
type input "[EMAIL_ADDRESS][DOMAIN_NAME]"
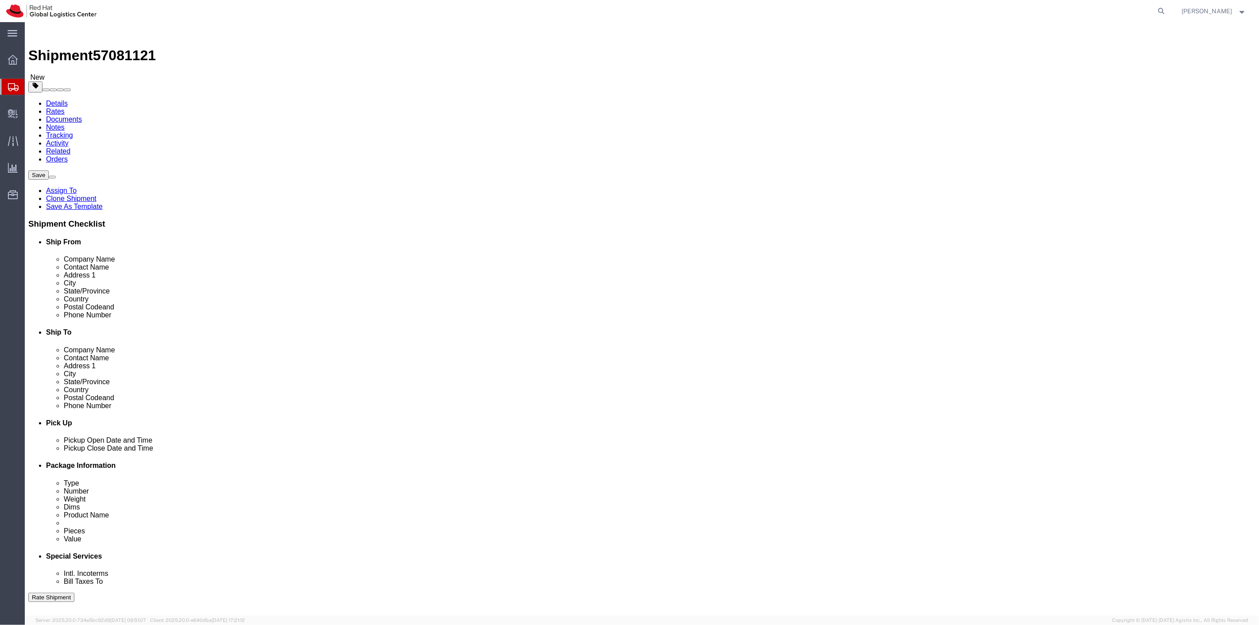
type input "Red Hat"
type input "NAFM RHUG Wholesale"
type input "[STREET_ADDRESS]"
type input "[GEOGRAPHIC_DATA]"
select select "NC"
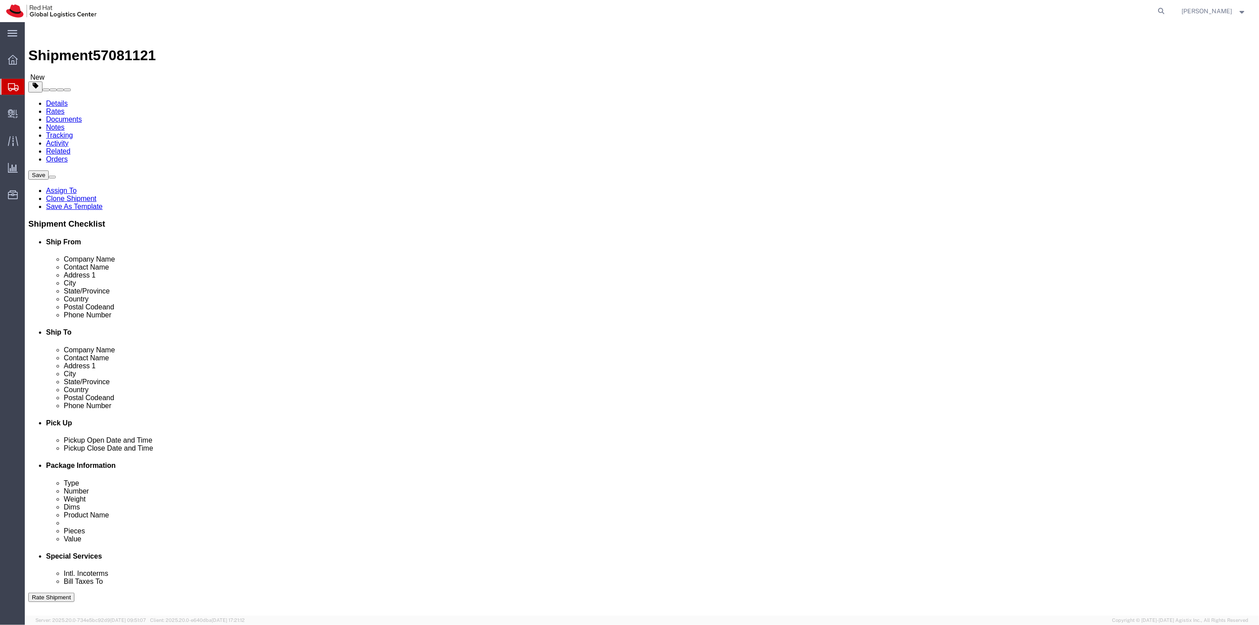
type input "27601"
type input "9198908141"
type input "[EMAIL_ADDRESS][DOMAIN_NAME]"
click li "Special Services"
click icon
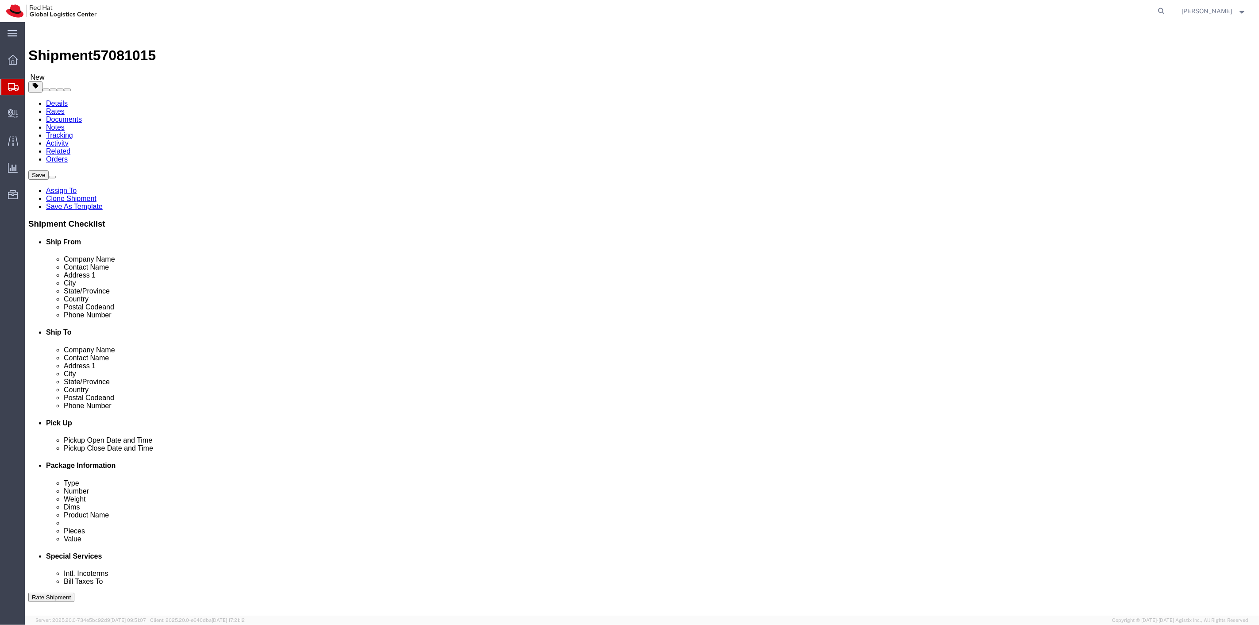
click icon
click input "Return Label Required"
checkbox input "false"
click icon
click button "Continue"
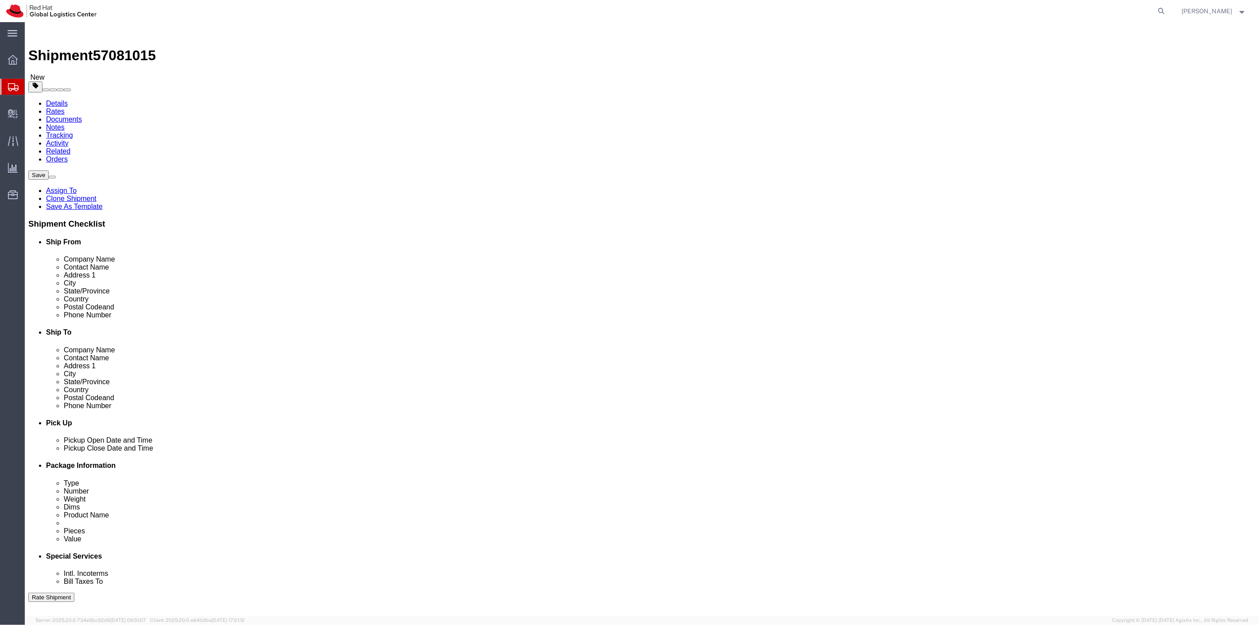
click button "Rate Shipment"
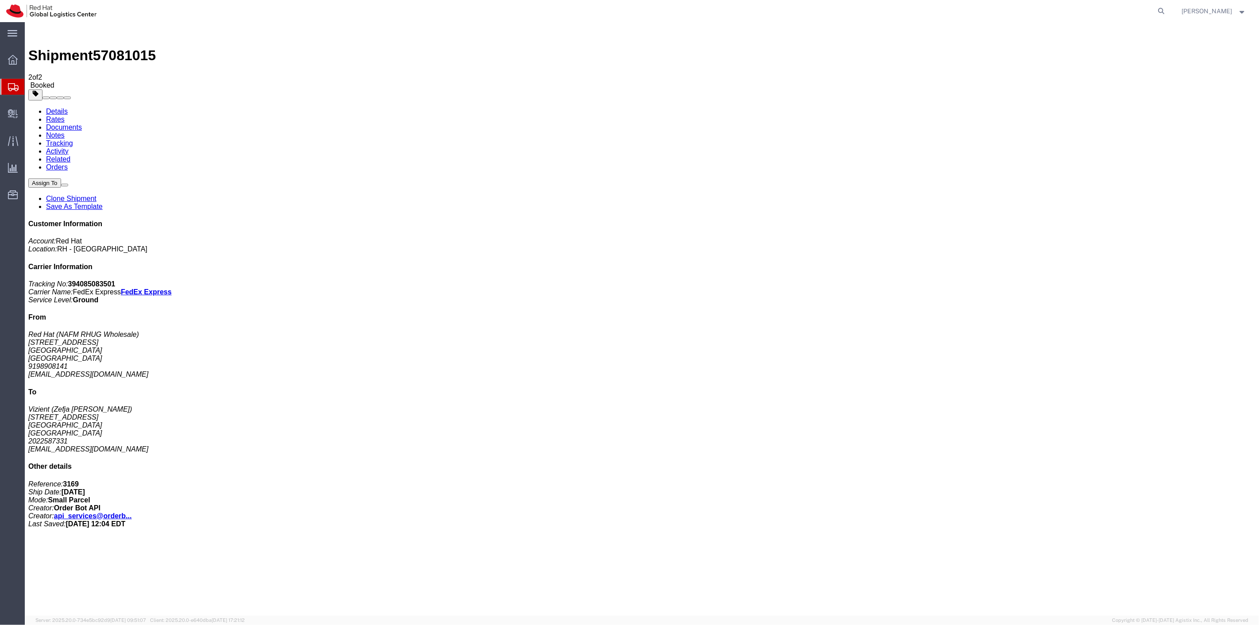
drag, startPoint x: 457, startPoint y: 24, endPoint x: 124, endPoint y: 138, distance: 351.6
click at [62, 108] on link "Details" at bounding box center [57, 112] width 22 height 8
click button
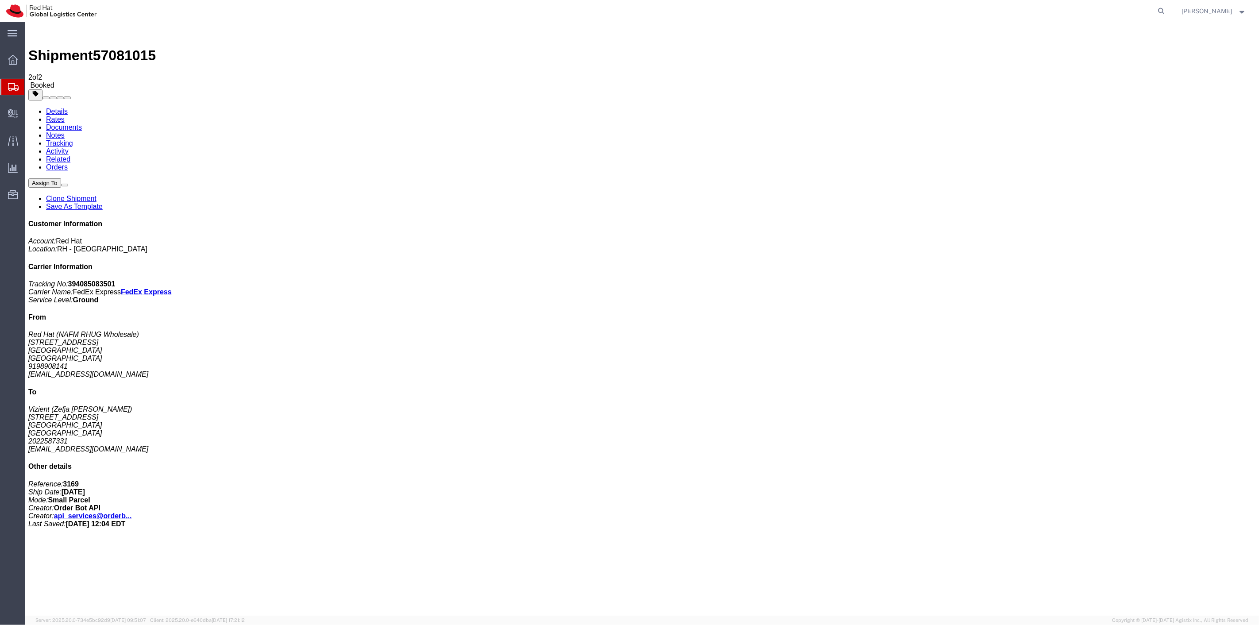
click link "Clone Shipment"
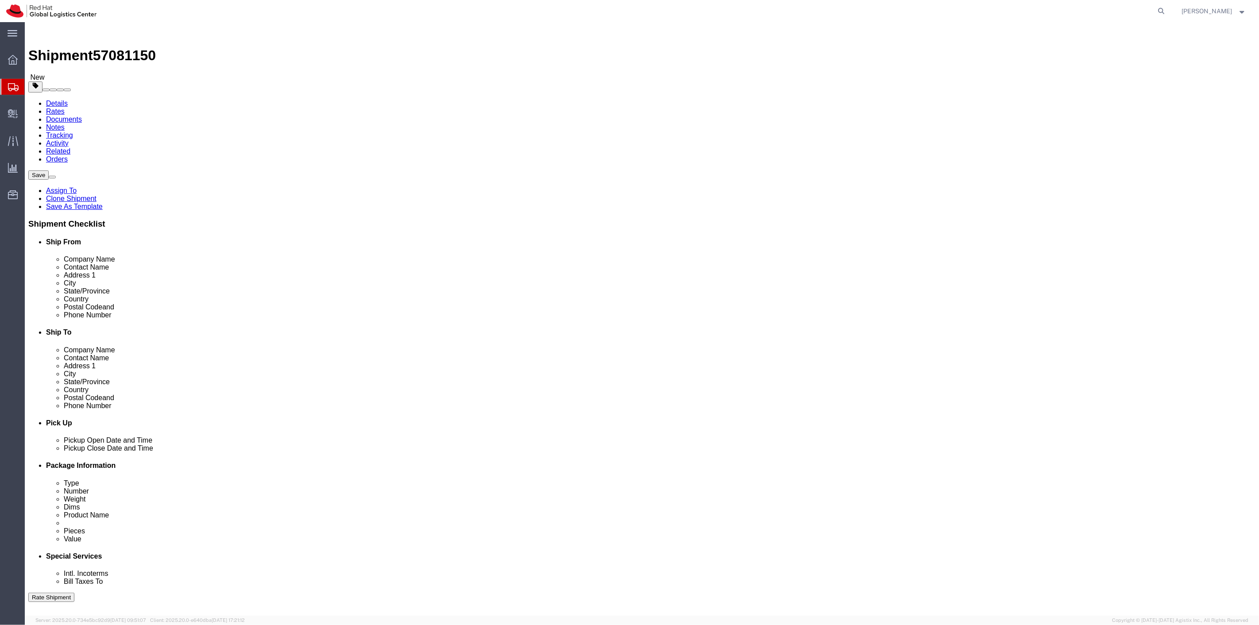
click span
type input "Vizient"
type input "Zefja [PERSON_NAME]"
type input "[STREET_ADDRESS]"
type input "Cape Girardeau"
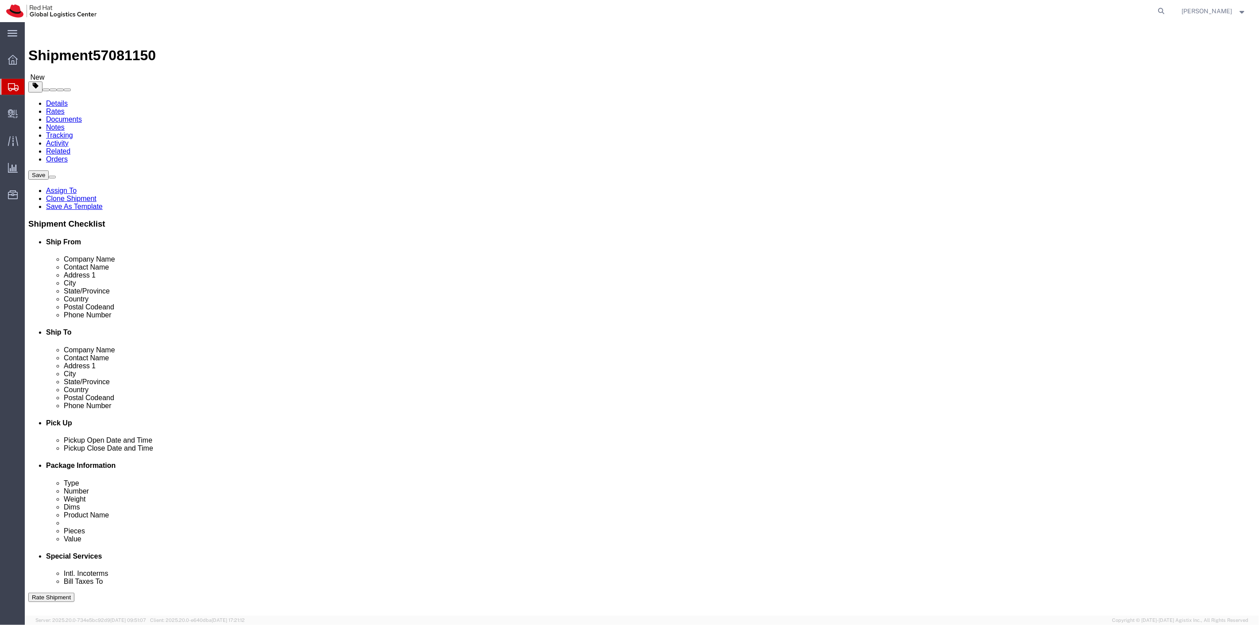
select select "MO"
type input "63703"
type input "2022587331"
type input "[EMAIL_ADDRESS][DOMAIN_NAME]"
type input "Red Hat"
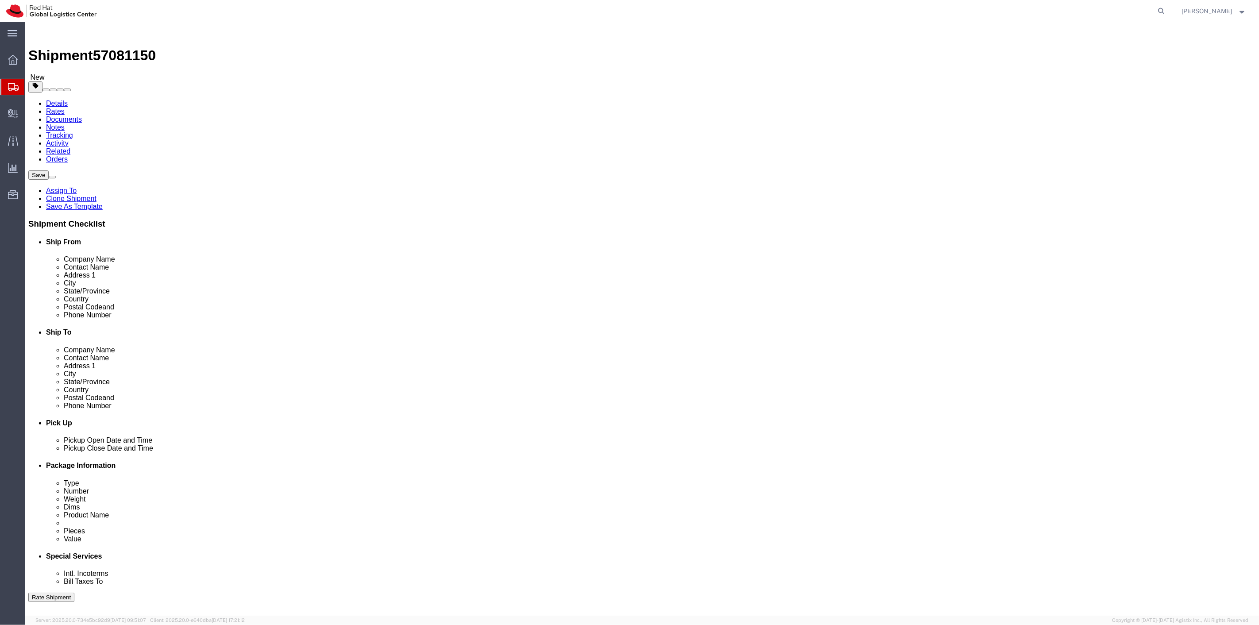
type input "NAFM RHUG Wholesale"
type input "[STREET_ADDRESS]"
type input "[GEOGRAPHIC_DATA]"
select select "NC"
type input "27601"
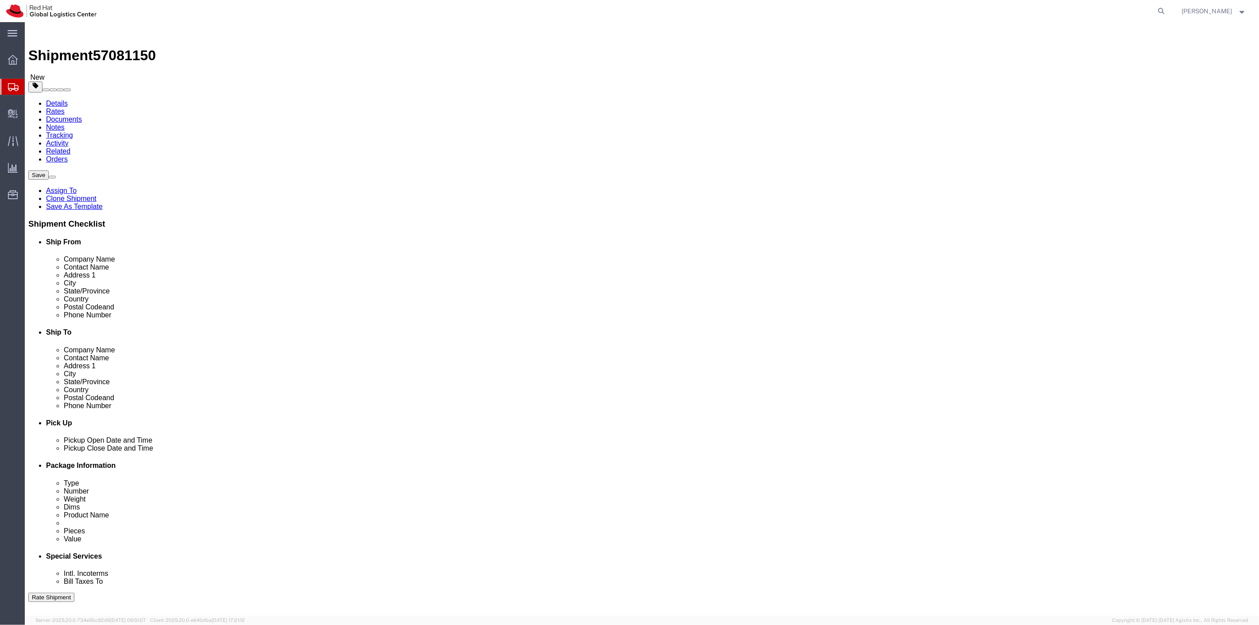
type input "9198908141"
type input "[EMAIL_ADDRESS][DOMAIN_NAME]"
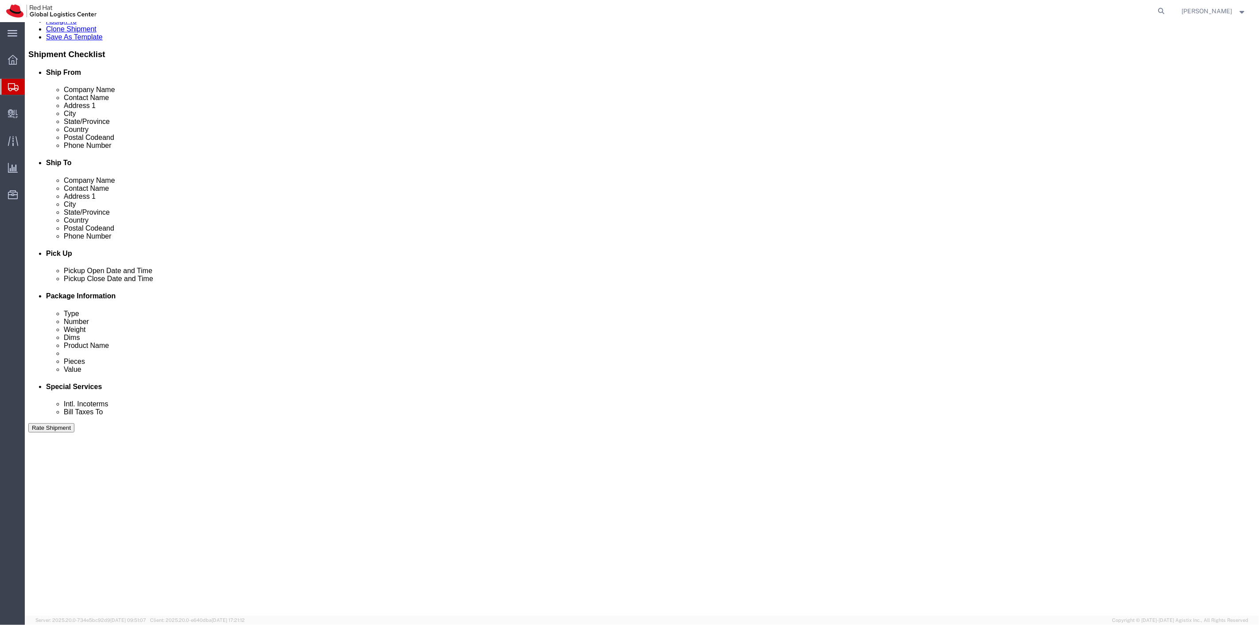
scroll to position [171, 0]
click button "Continue"
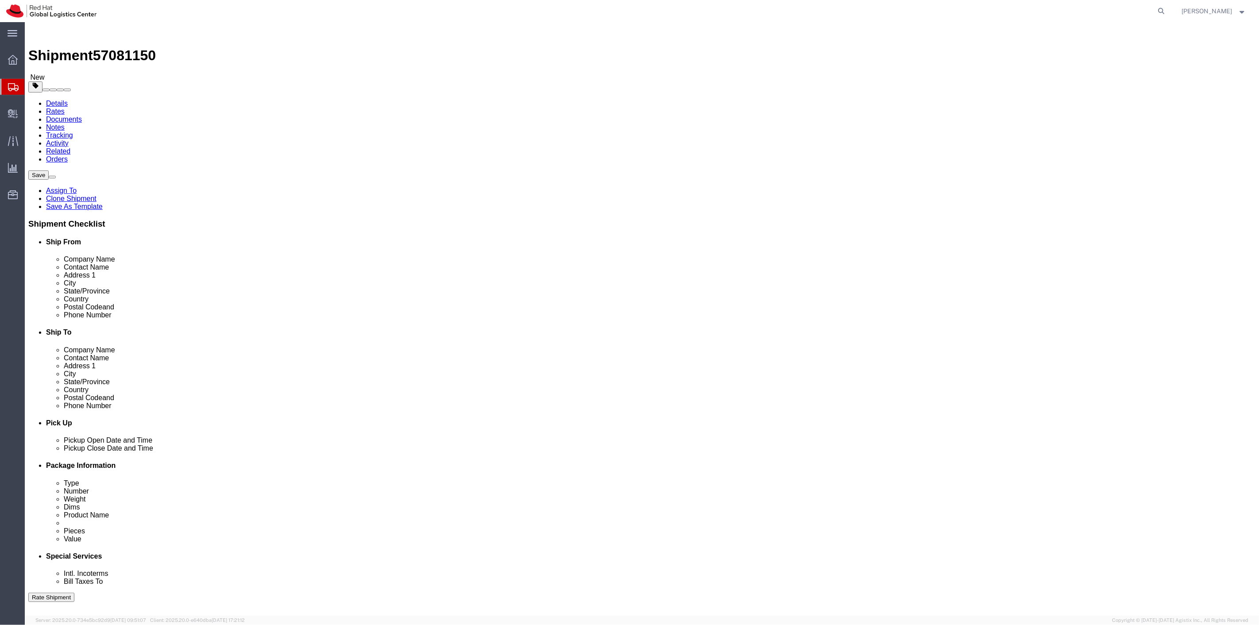
click button "Continue"
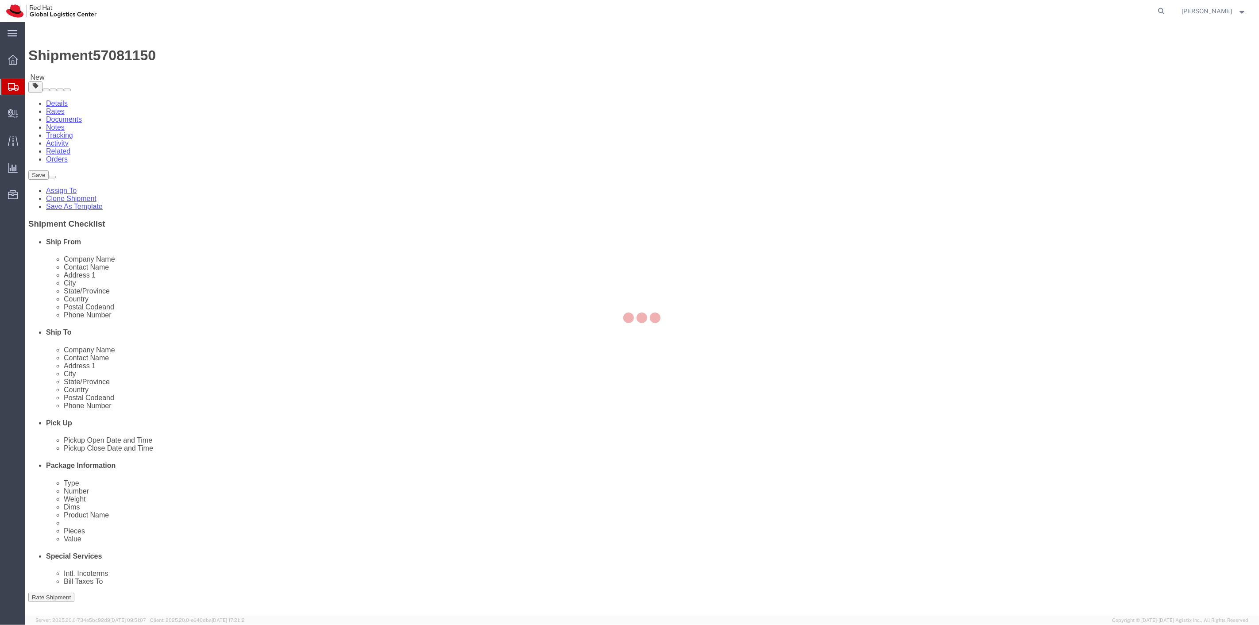
select select
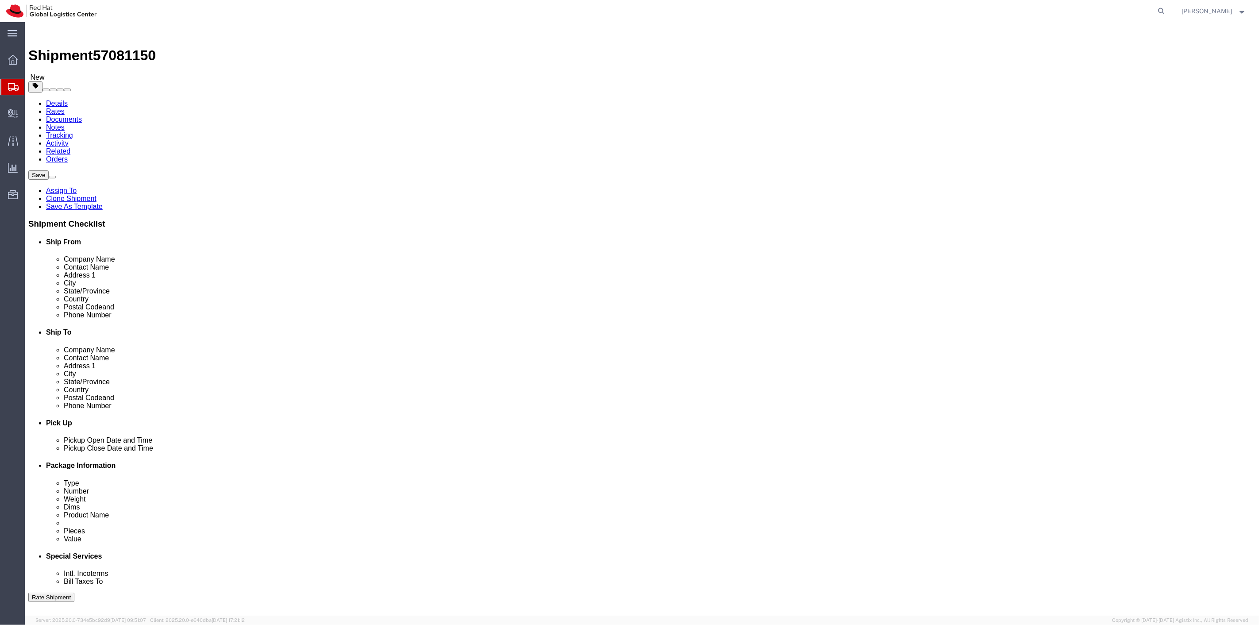
select select "COSTCENTER"
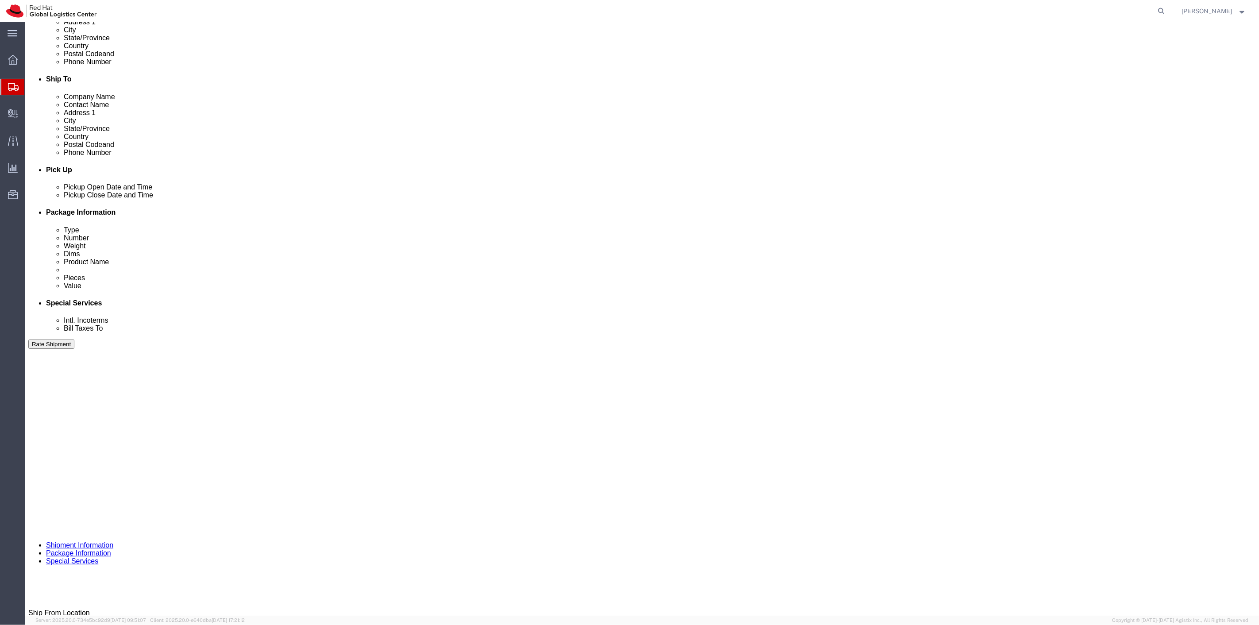
scroll to position [295, 0]
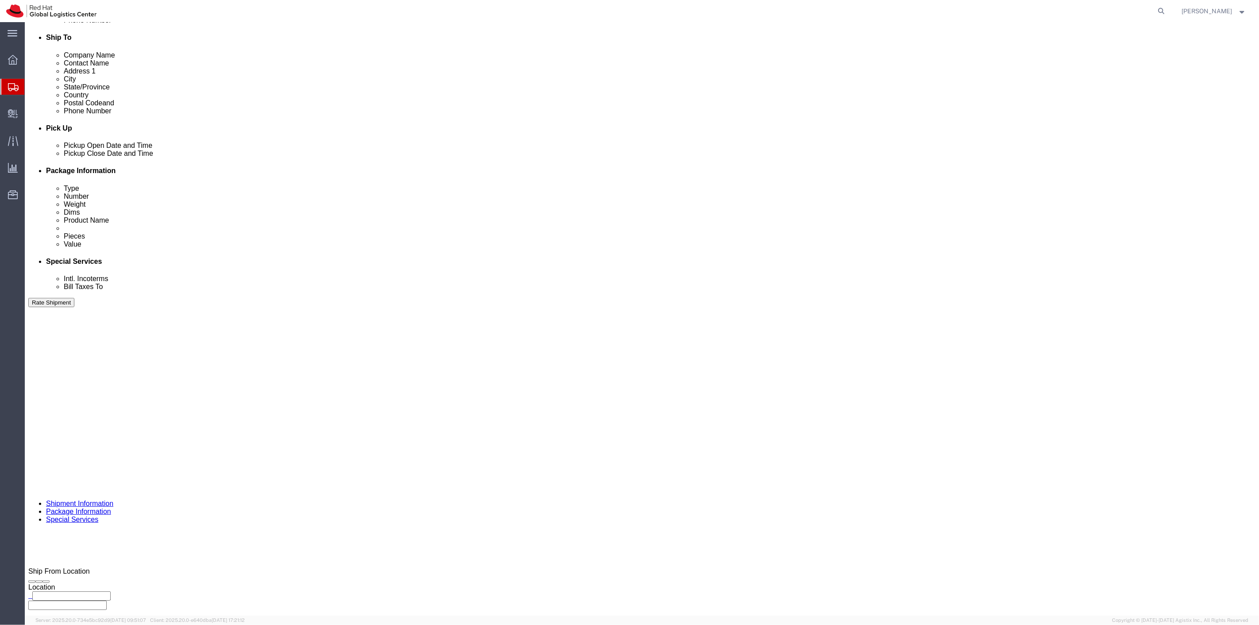
click button "Rate Shipment"
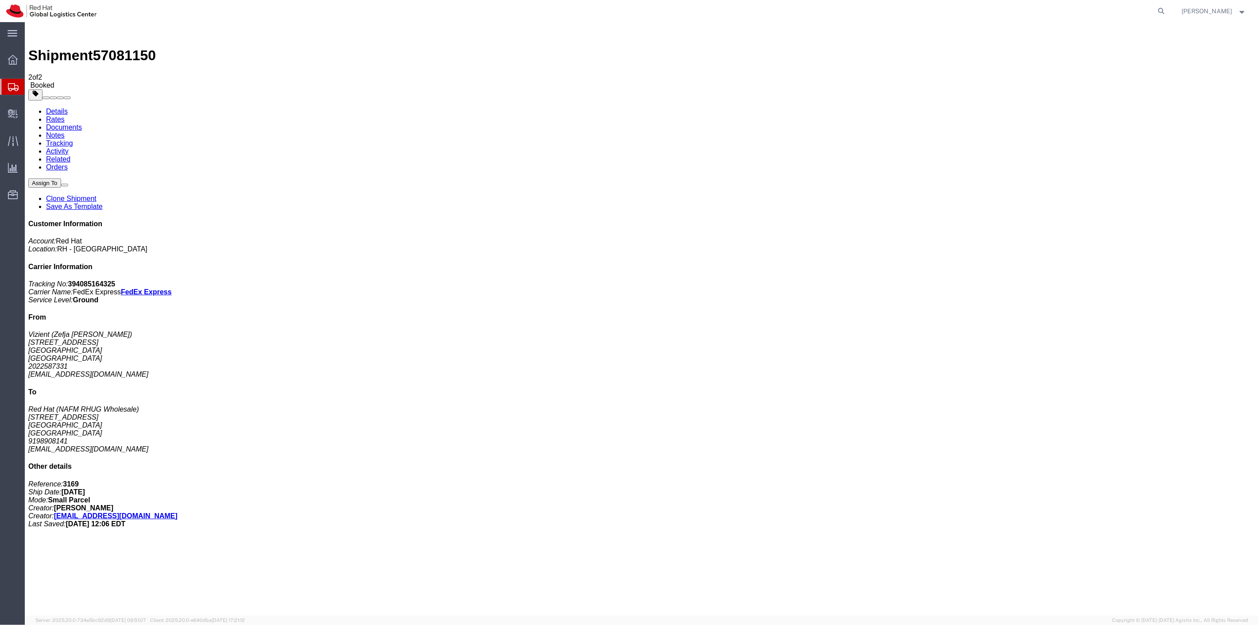
drag, startPoint x: 124, startPoint y: 141, endPoint x: 335, endPoint y: 23, distance: 242.0
